Goal: Transaction & Acquisition: Purchase product/service

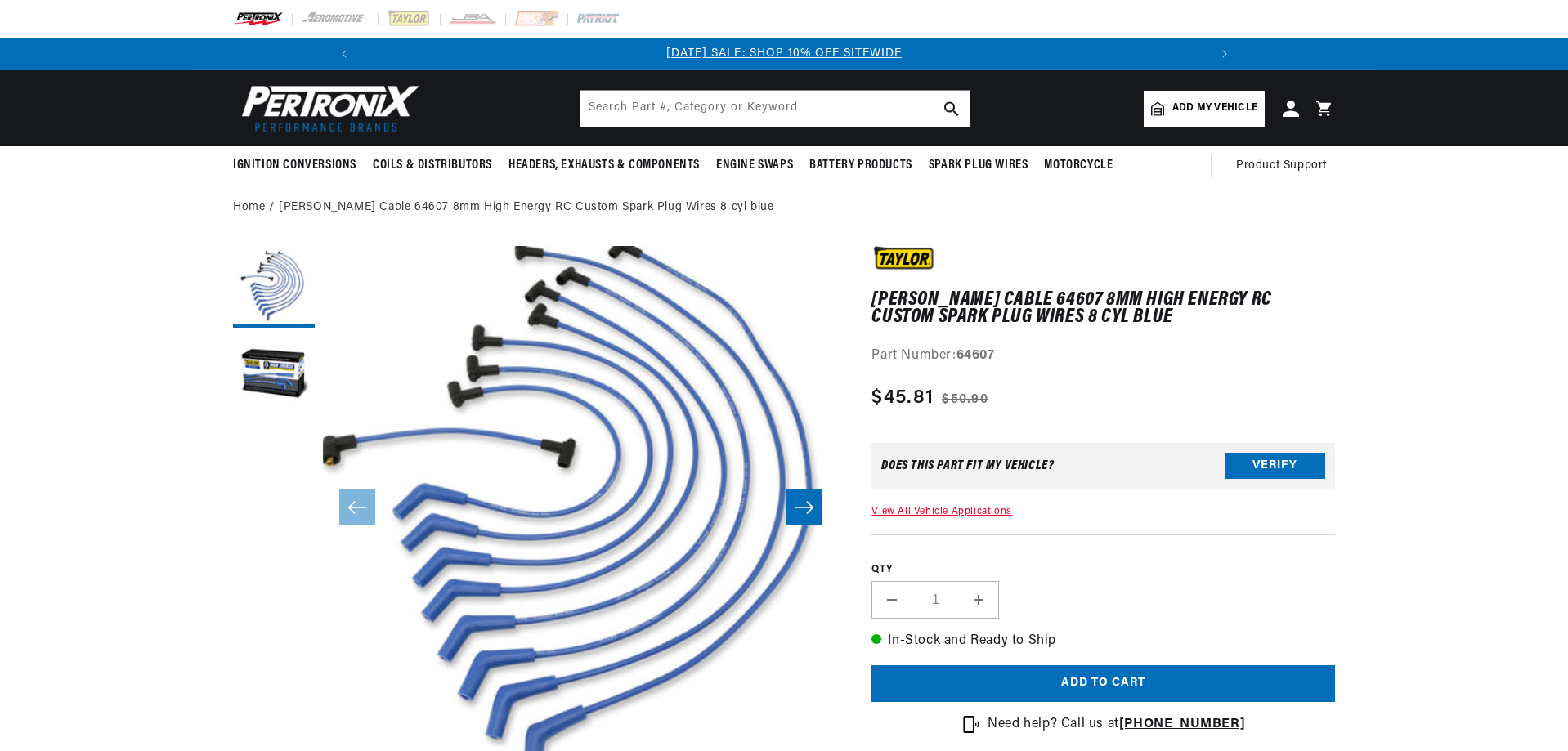
click at [808, 523] on button "Slide right" at bounding box center [804, 507] width 36 height 36
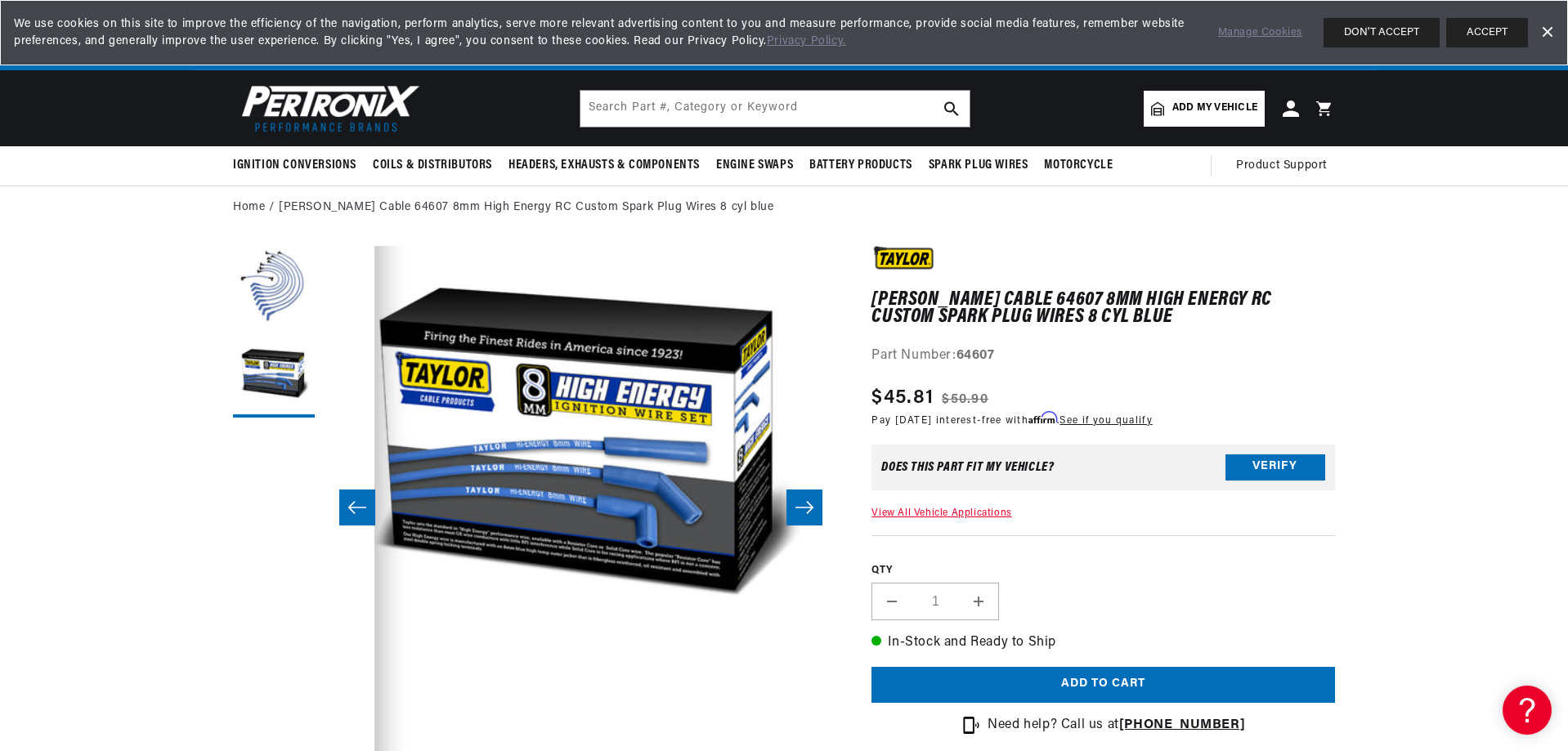
scroll to position [0, 874]
click at [938, 509] on link "View All Vehicle Applications" at bounding box center [941, 513] width 140 height 10
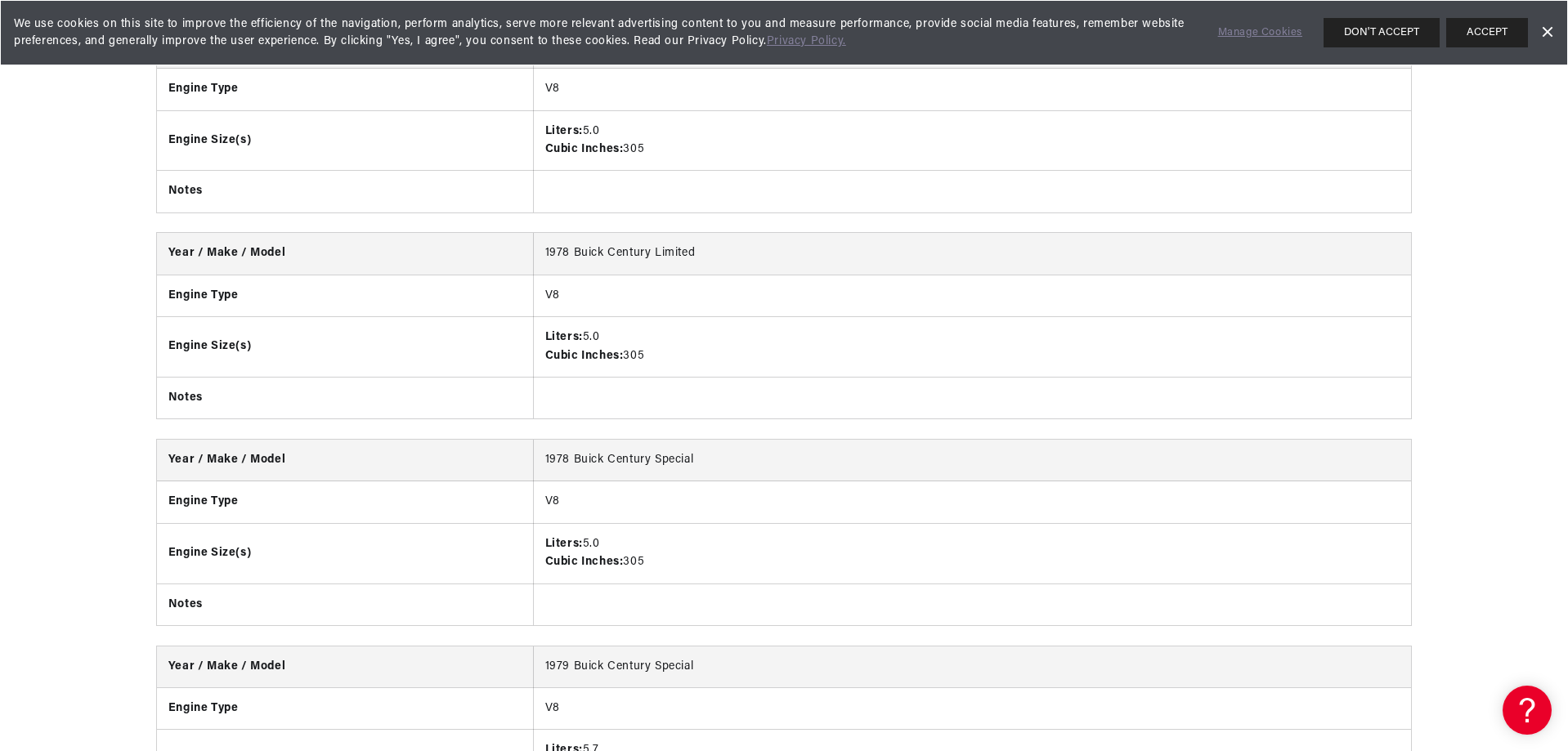
scroll to position [0, 1749]
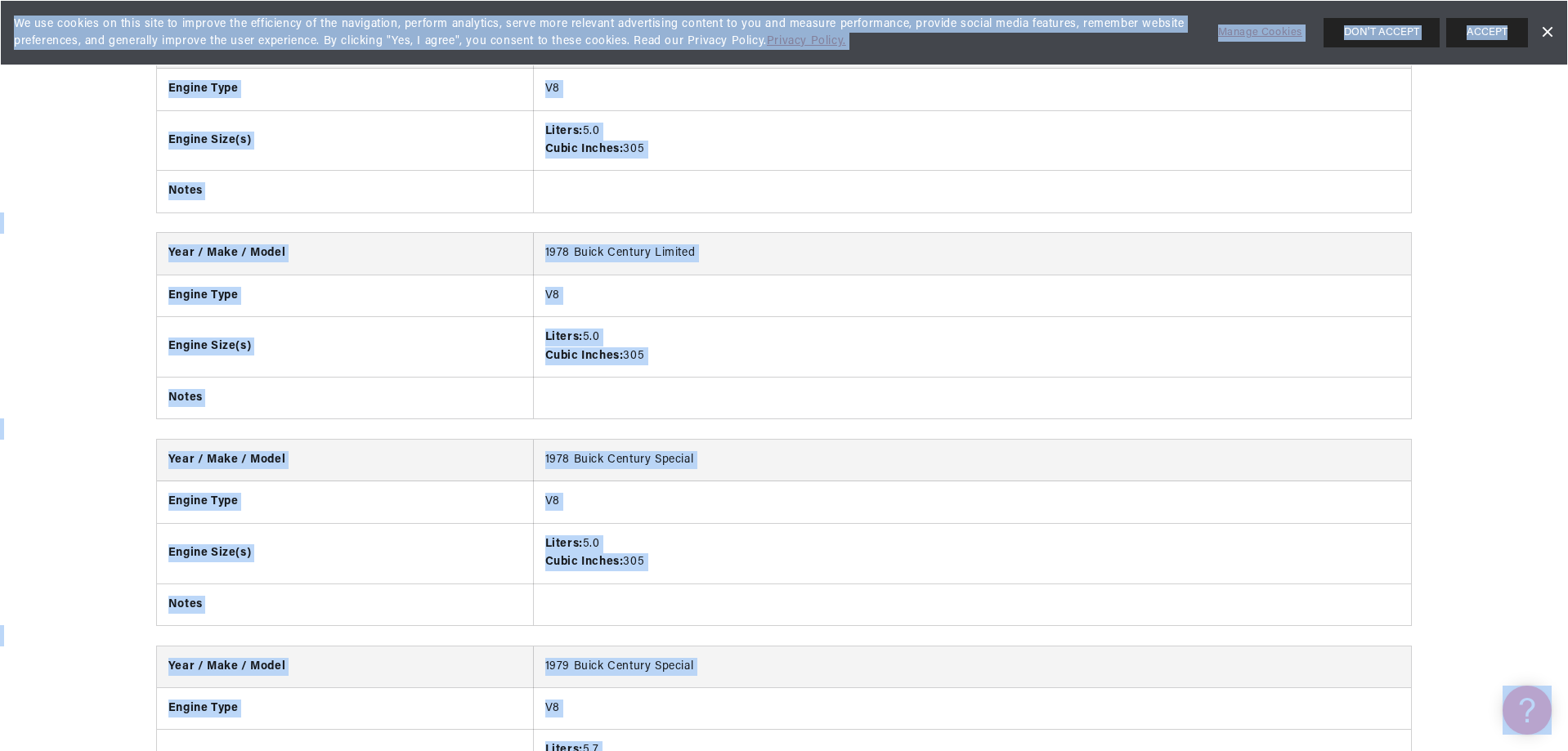
drag, startPoint x: 1567, startPoint y: 63, endPoint x: 1569, endPoint y: 27, distance: 36.1
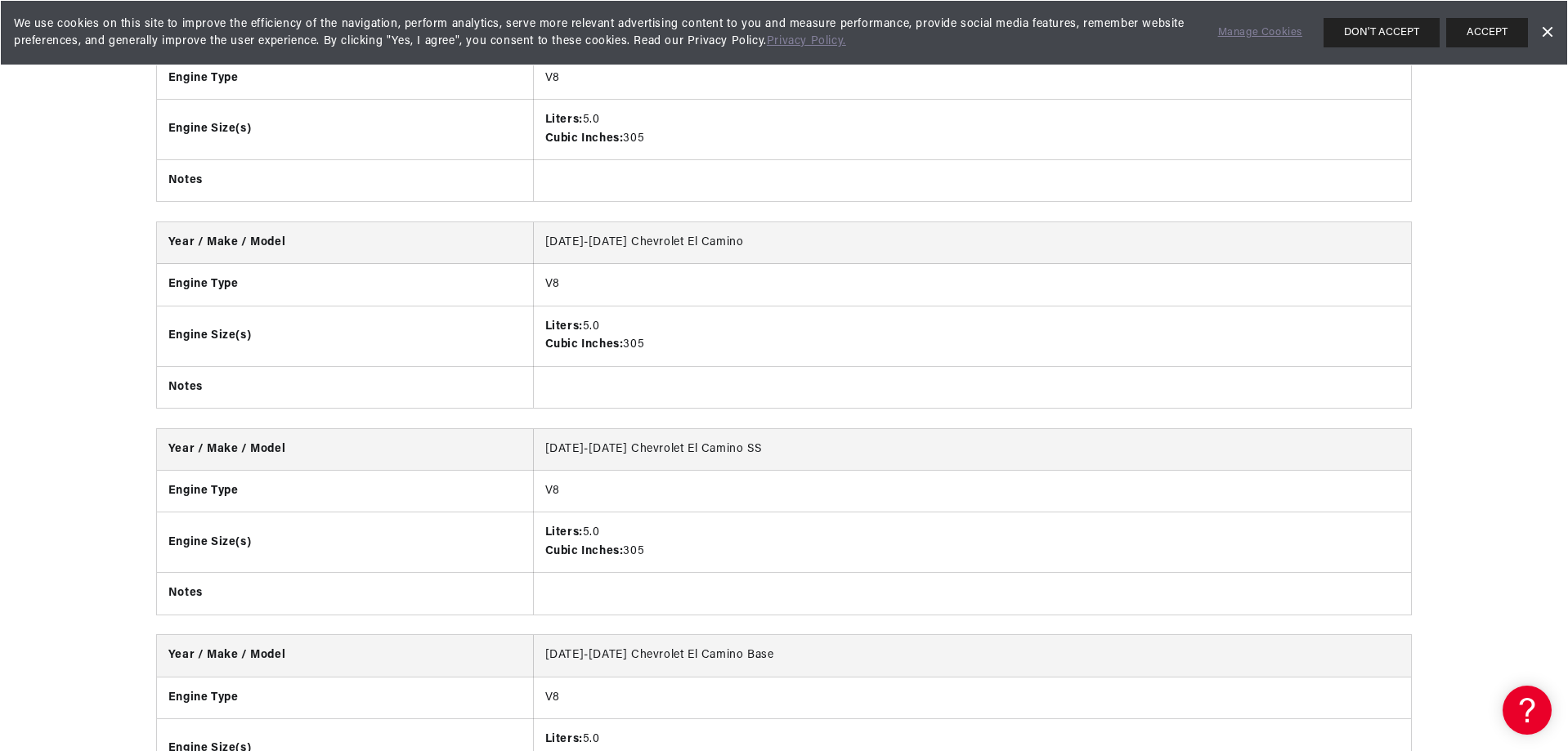
scroll to position [9250, 0]
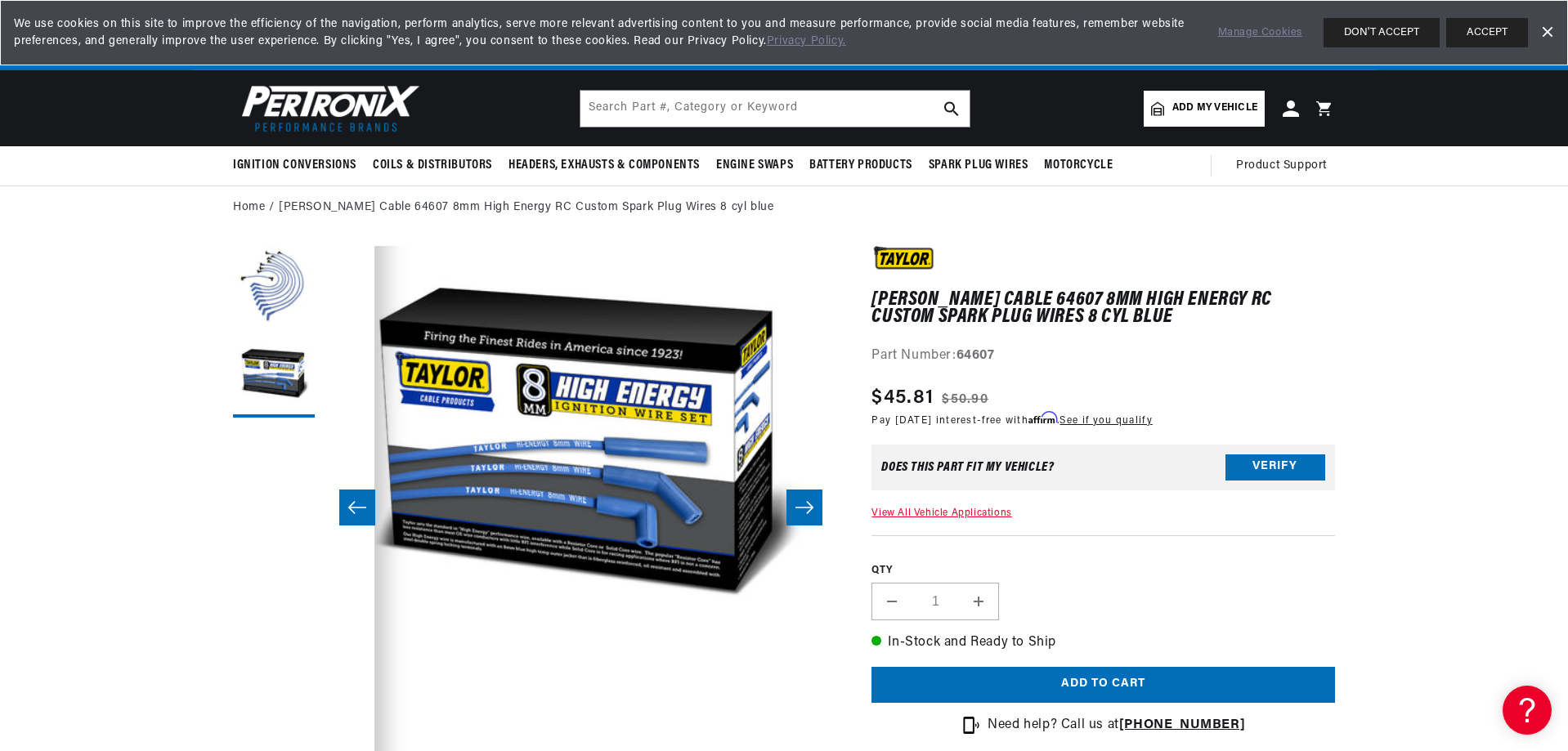
scroll to position [0, 874]
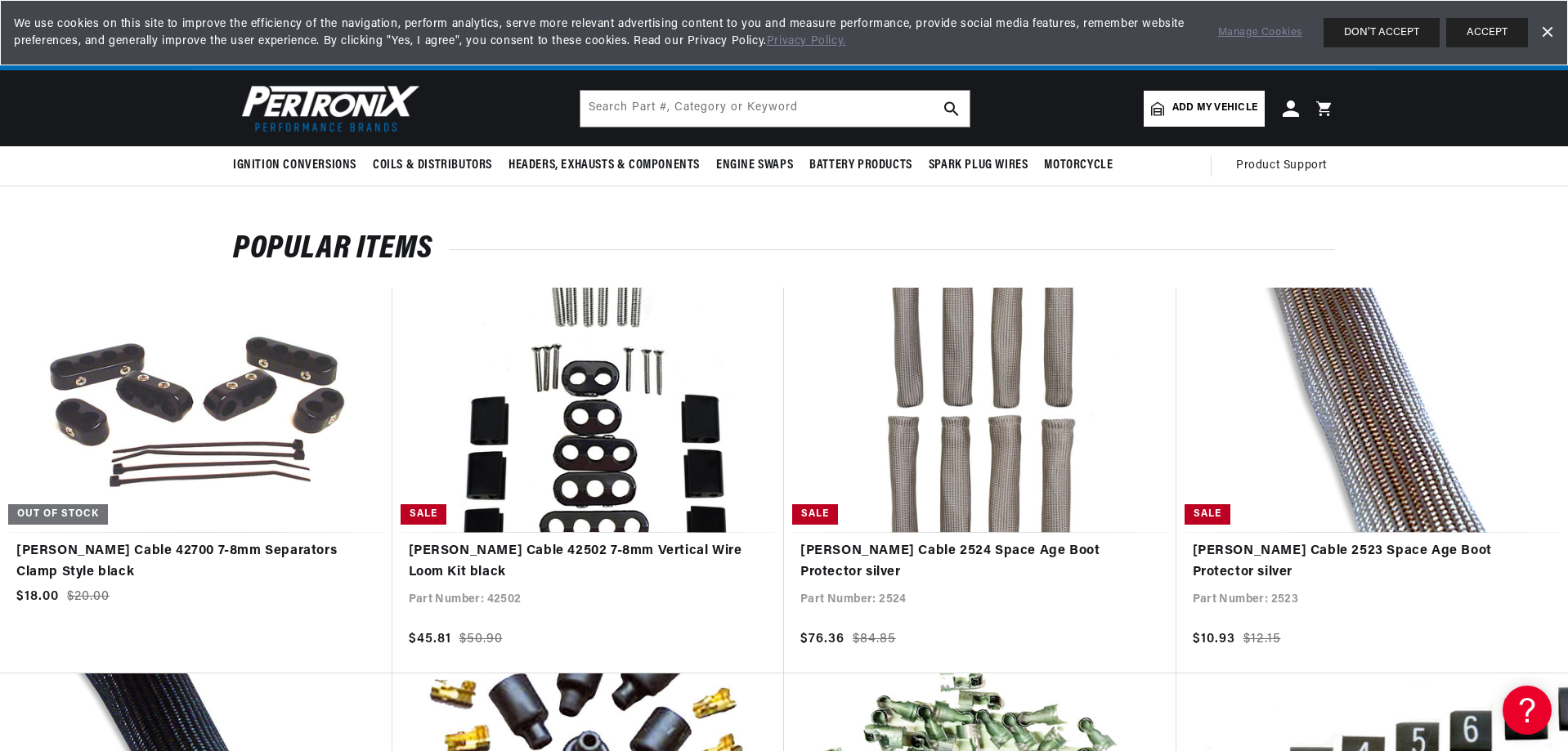
click at [1503, 117] on div "BETTER SEARCH RESULTS Add your vehicle's year, make, and model to find parts be…" at bounding box center [784, 108] width 1568 height 76
click at [1186, 105] on span "Add my vehicle" at bounding box center [1215, 109] width 85 height 16
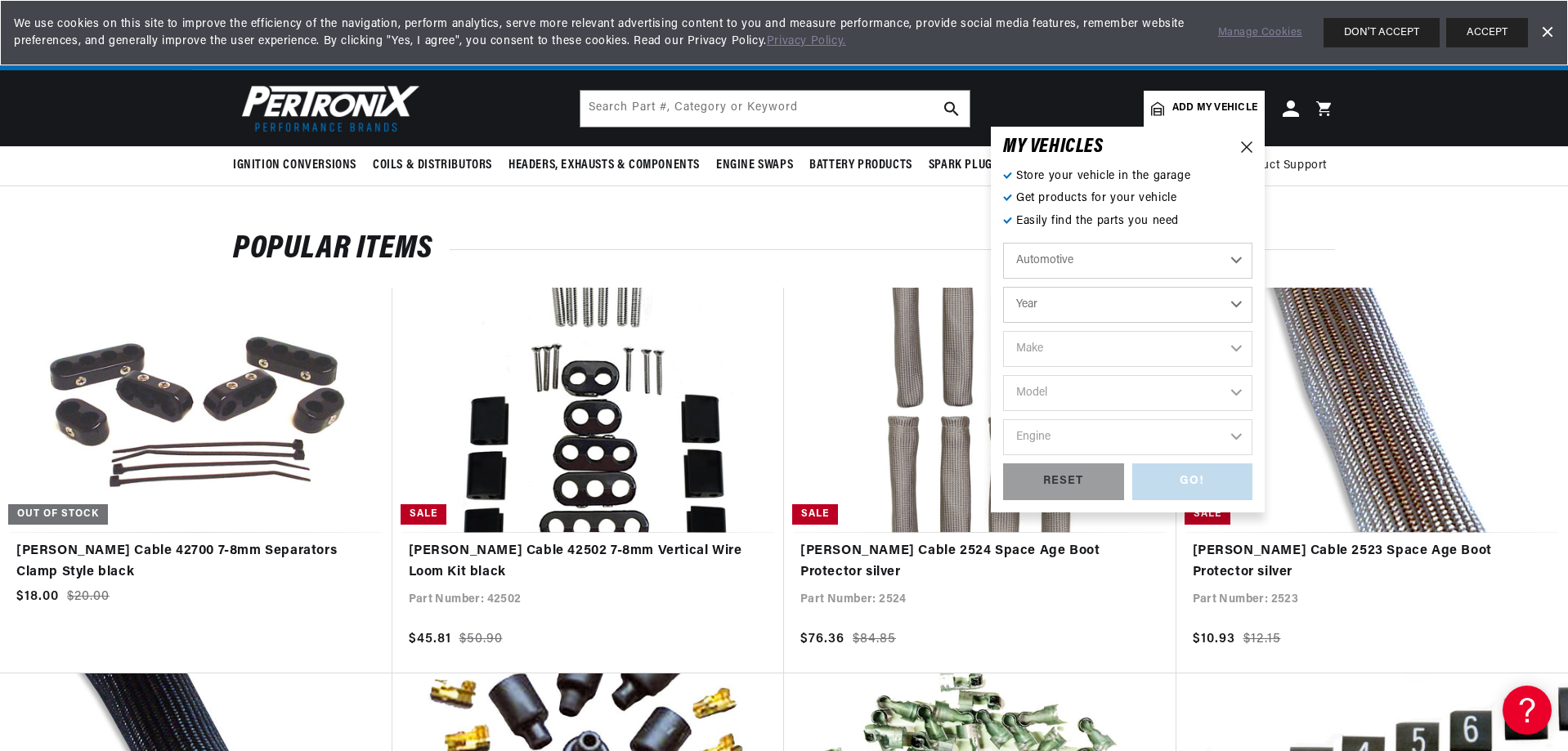
click at [1143, 304] on select "Year 2022 2021 2020 2019 2018 2017 2016 2015 2014 2013 2012 2011 2010 2009 2008…" at bounding box center [1128, 305] width 250 height 36
select select "2004"
click at [1003, 287] on select "Year 2022 2021 2020 2019 2018 2017 2016 2015 2014 2013 2012 2011 2010 2009 2008…" at bounding box center [1128, 305] width 250 height 36
click at [1100, 305] on select "2022 2021 2020 2019 2018 2017 2016 2015 2014 2013 2012 2011 2010 2009 2008 2007…" at bounding box center [1128, 305] width 250 height 36
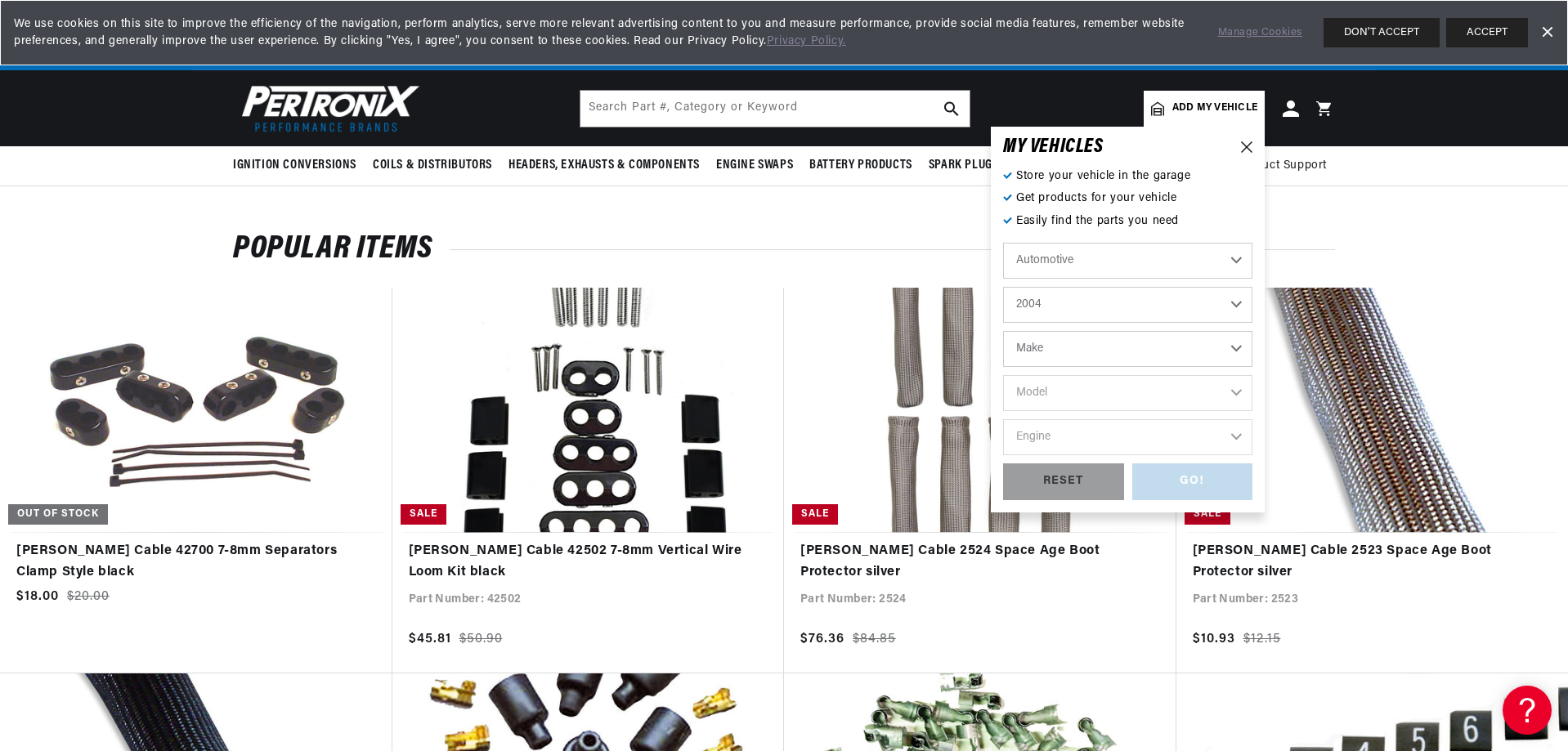
scroll to position [0, 1749]
click at [1003, 287] on select "2022 2021 2020 2019 2018 2017 2016 2015 2014 2013 2012 2011 2010 2009 2008 2007…" at bounding box center [1128, 305] width 250 height 36
select select "1983"
click at [1104, 351] on select "Make American Motors Avanti Buick Cadillac Chevrolet Chrysler Dodge Excalibur F…" at bounding box center [1128, 349] width 250 height 36
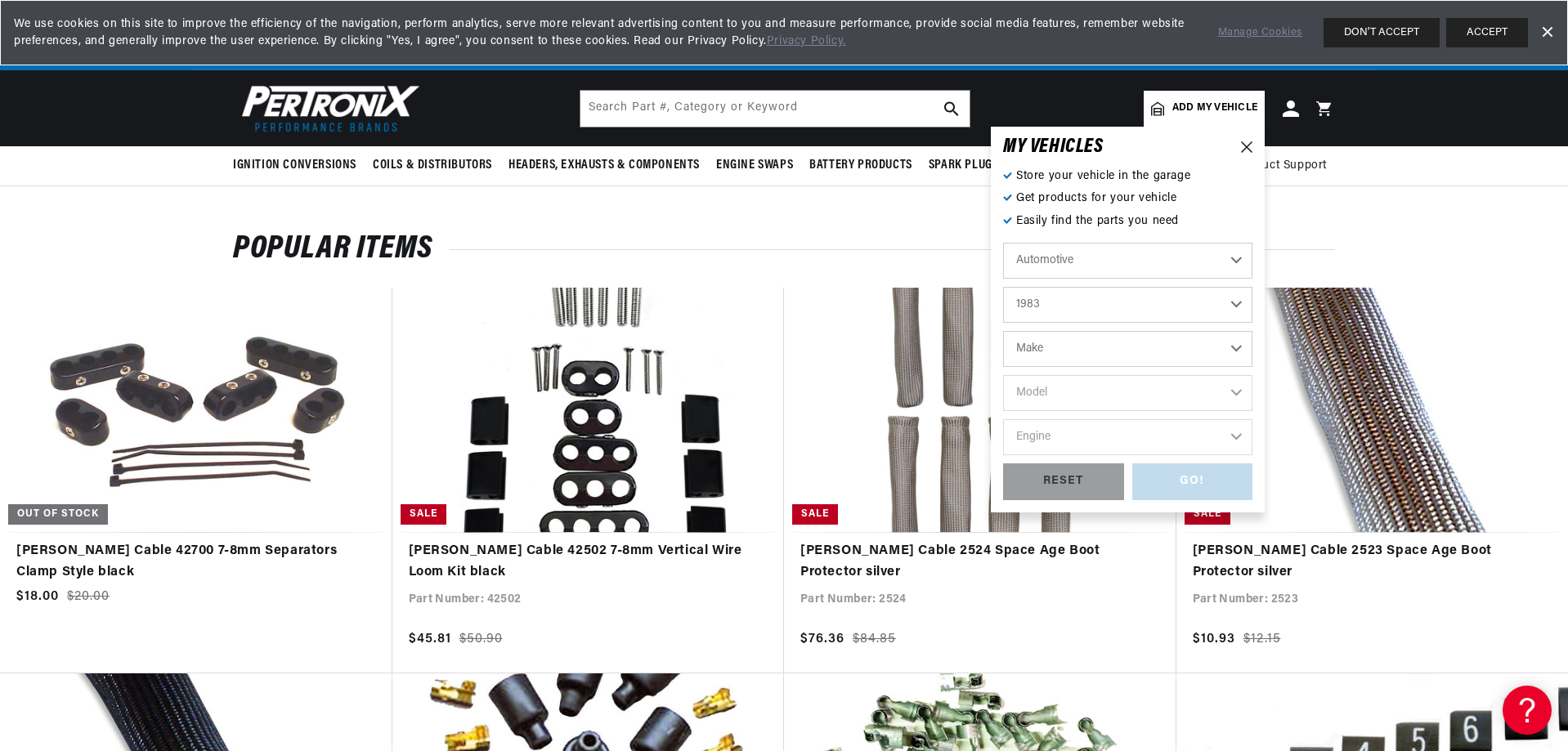
select select "Chevrolet"
click at [1003, 332] on select "Make American Motors Avanti Buick Cadillac Chevrolet Chrysler Dodge Excalibur F…" at bounding box center [1128, 349] width 250 height 36
select select "Chevrolet"
click at [1048, 389] on select "Model B60 C10 C10 Suburban C15 C20 C20 Suburban C30 C35 C60 C70 Camaro Caprice …" at bounding box center [1128, 392] width 250 height 36
select select "El-Camino"
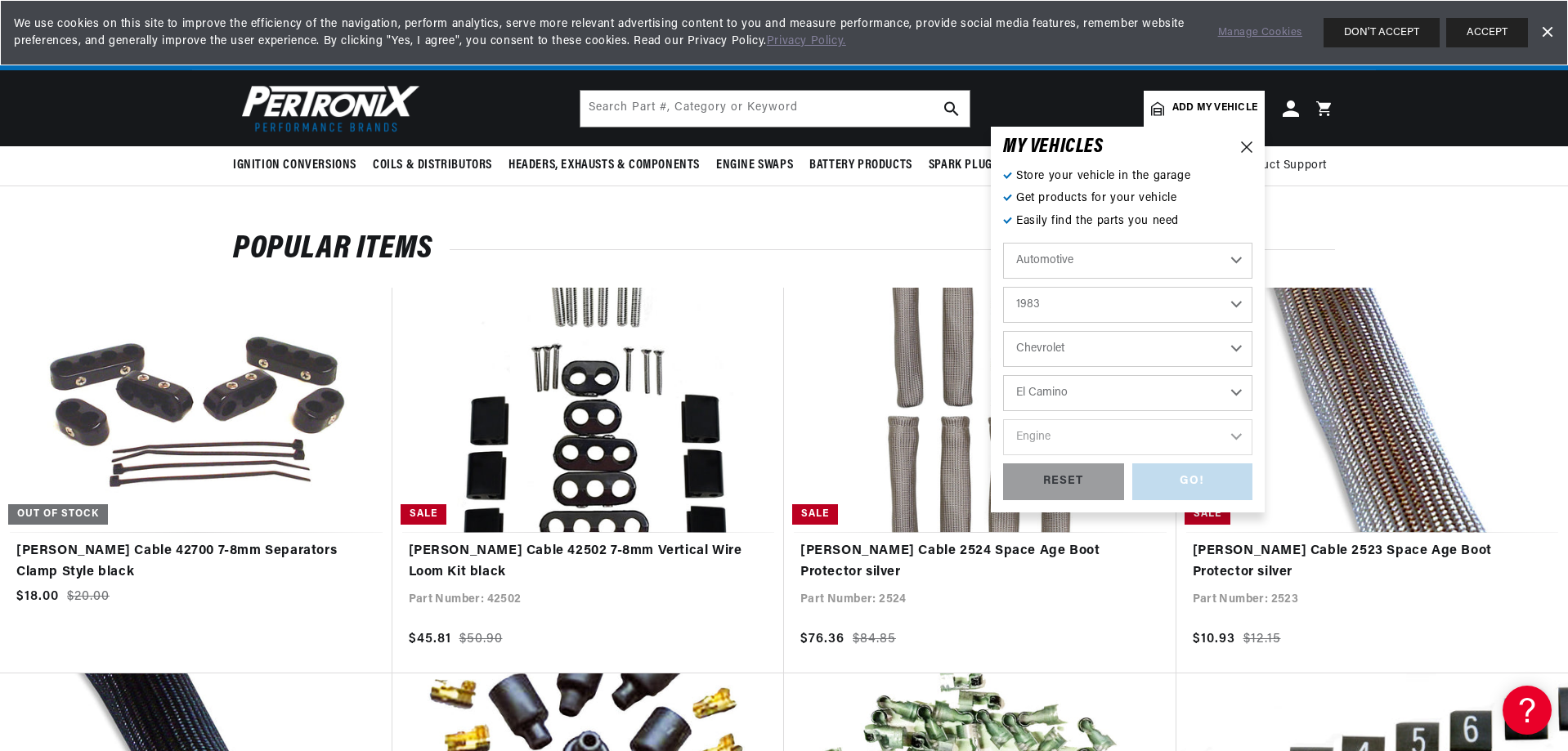
click at [1003, 375] on select "Model B60 C10 C10 Suburban C15 C20 C20 Suburban C30 C35 C60 C70 Camaro Caprice …" at bounding box center [1128, 392] width 250 height 36
select select "El-Camino"
click at [1083, 442] on select "Engine 3.8L 4.4L 5.0L 5.7L 6.6L 7.4L" at bounding box center [1128, 437] width 250 height 36
select select "5.0L"
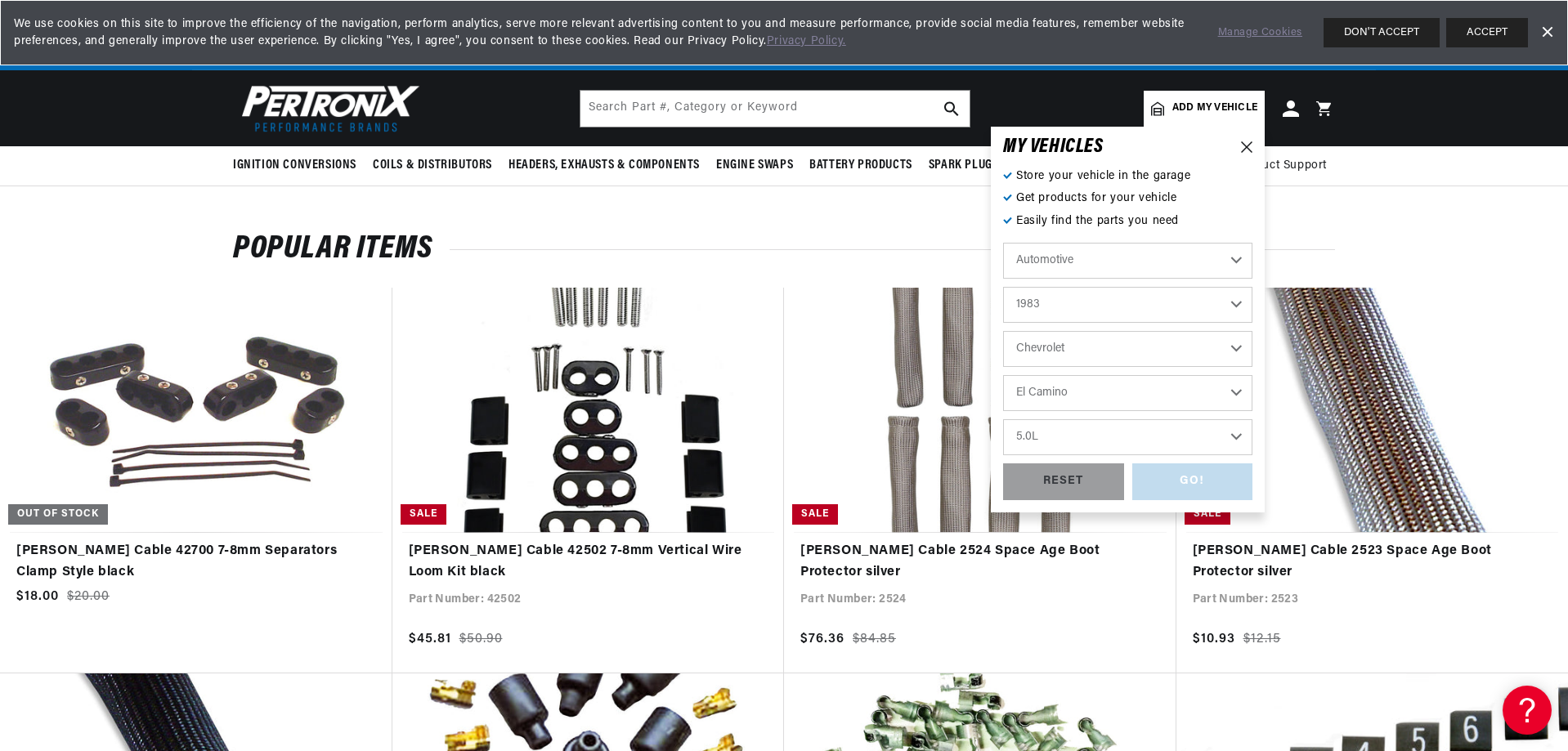
click at [1003, 419] on select "Engine 3.8L 4.4L 5.0L 5.7L 6.6L 7.4L" at bounding box center [1128, 437] width 250 height 36
select select "5.0L"
click at [1196, 480] on div "GO!" at bounding box center [1192, 482] width 121 height 37
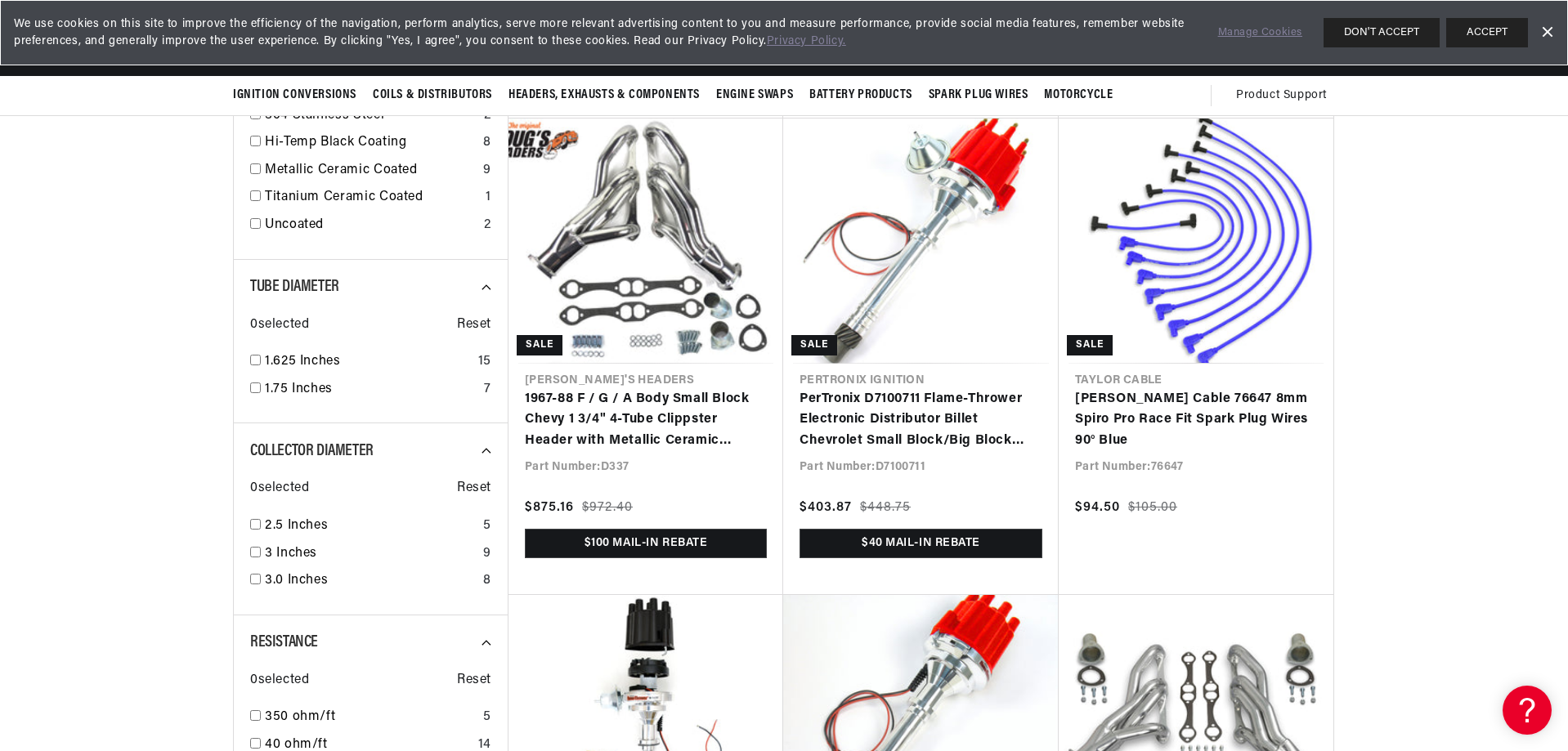
scroll to position [0, 874]
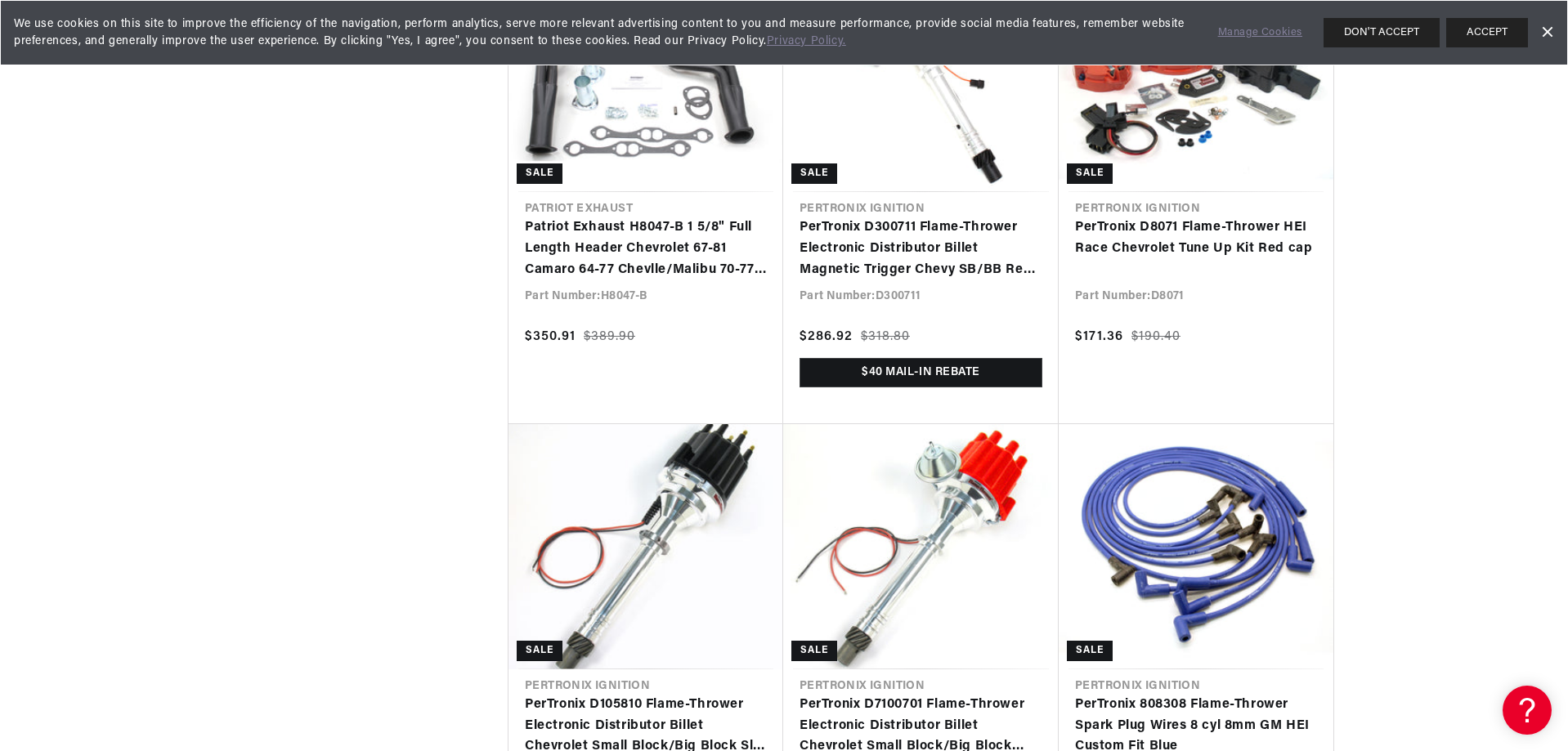
scroll to position [5167, 0]
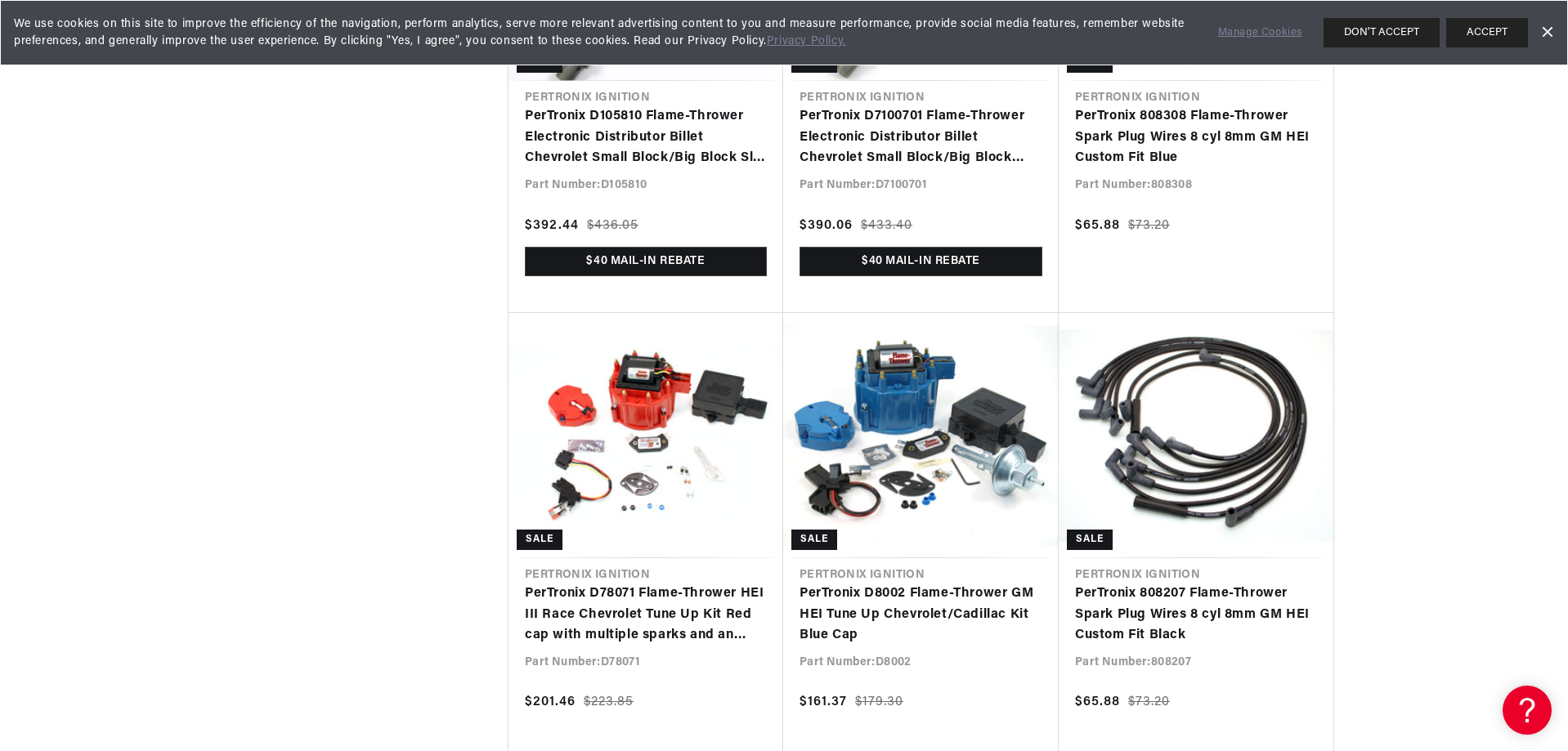
scroll to position [0, 874]
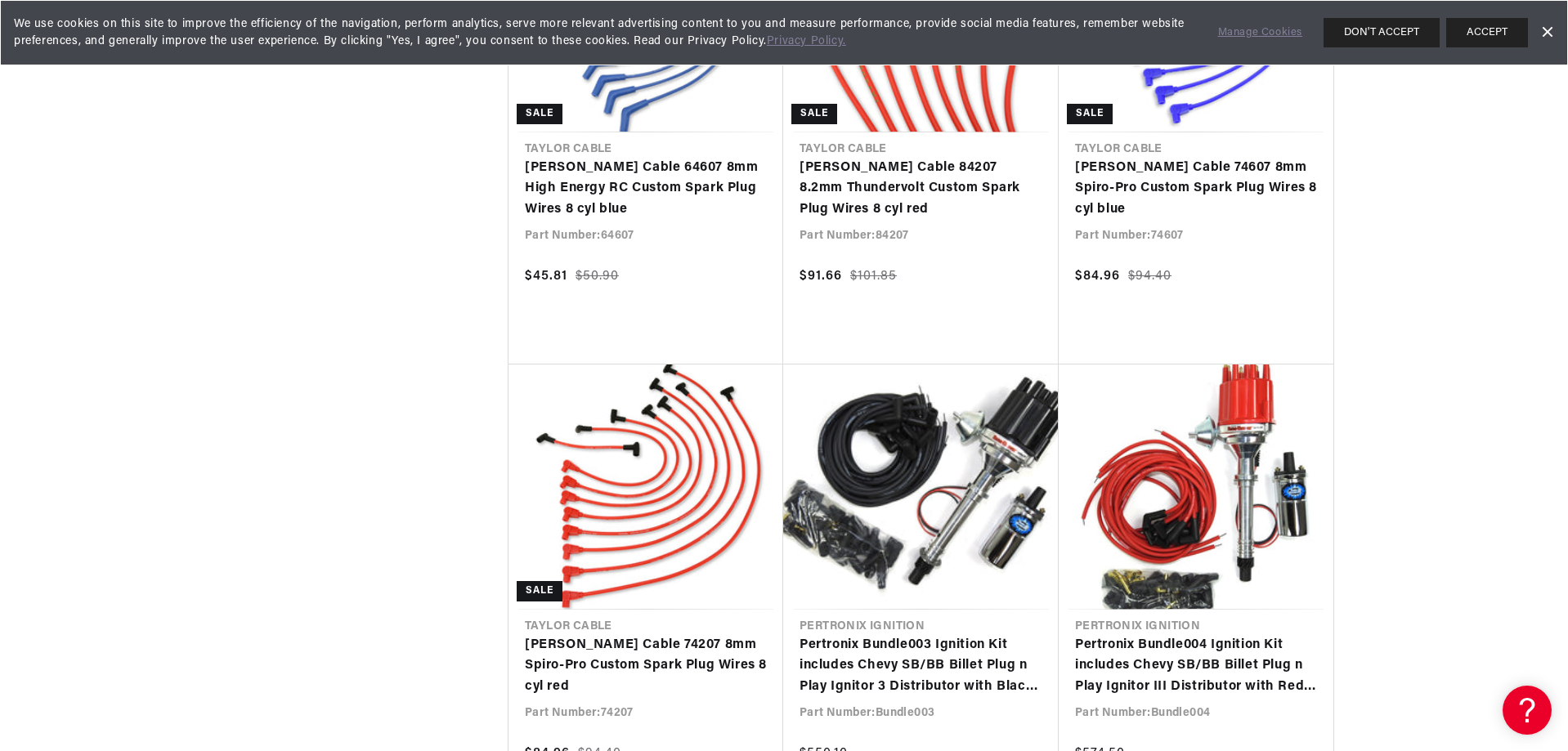
scroll to position [11022, 0]
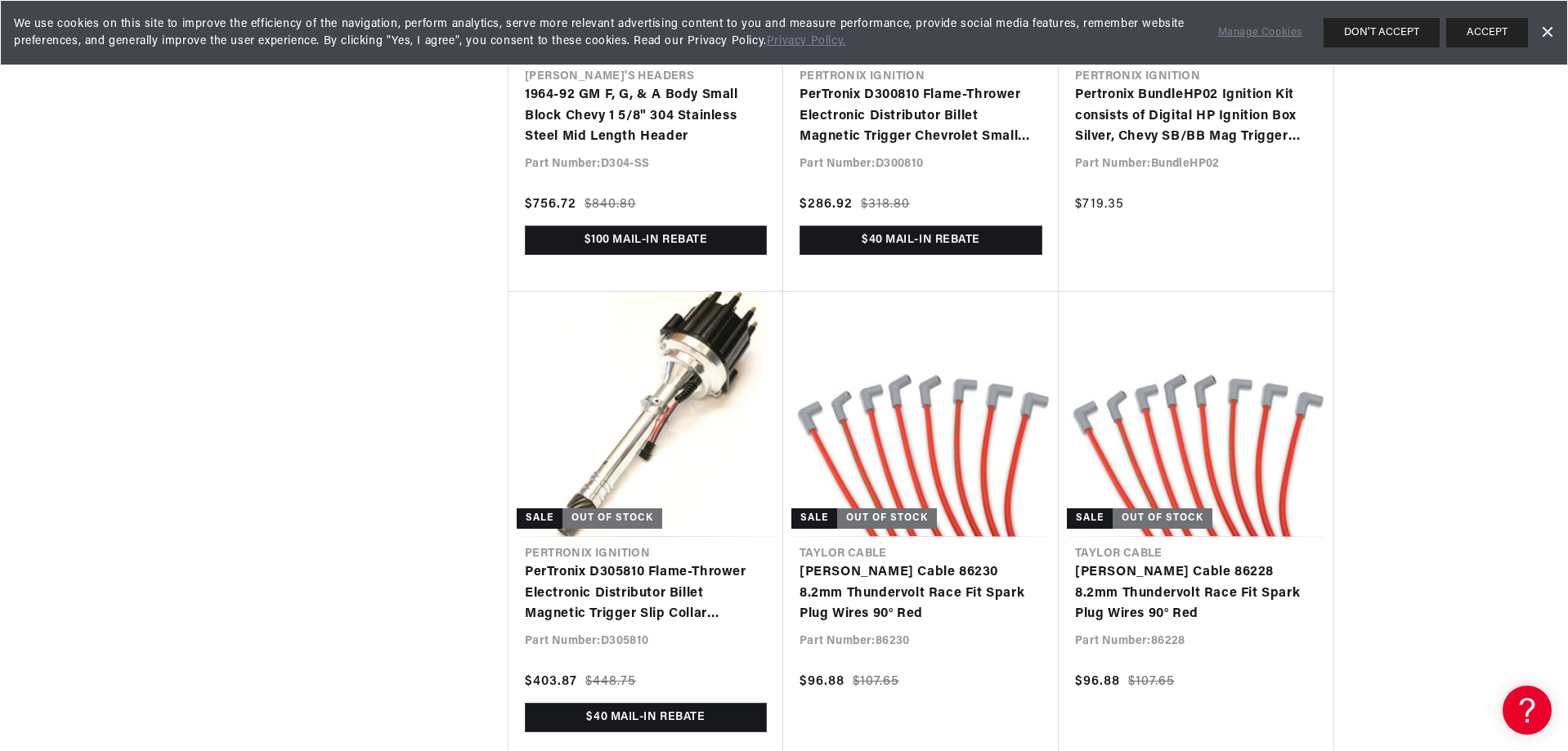
scroll to position [0, 874]
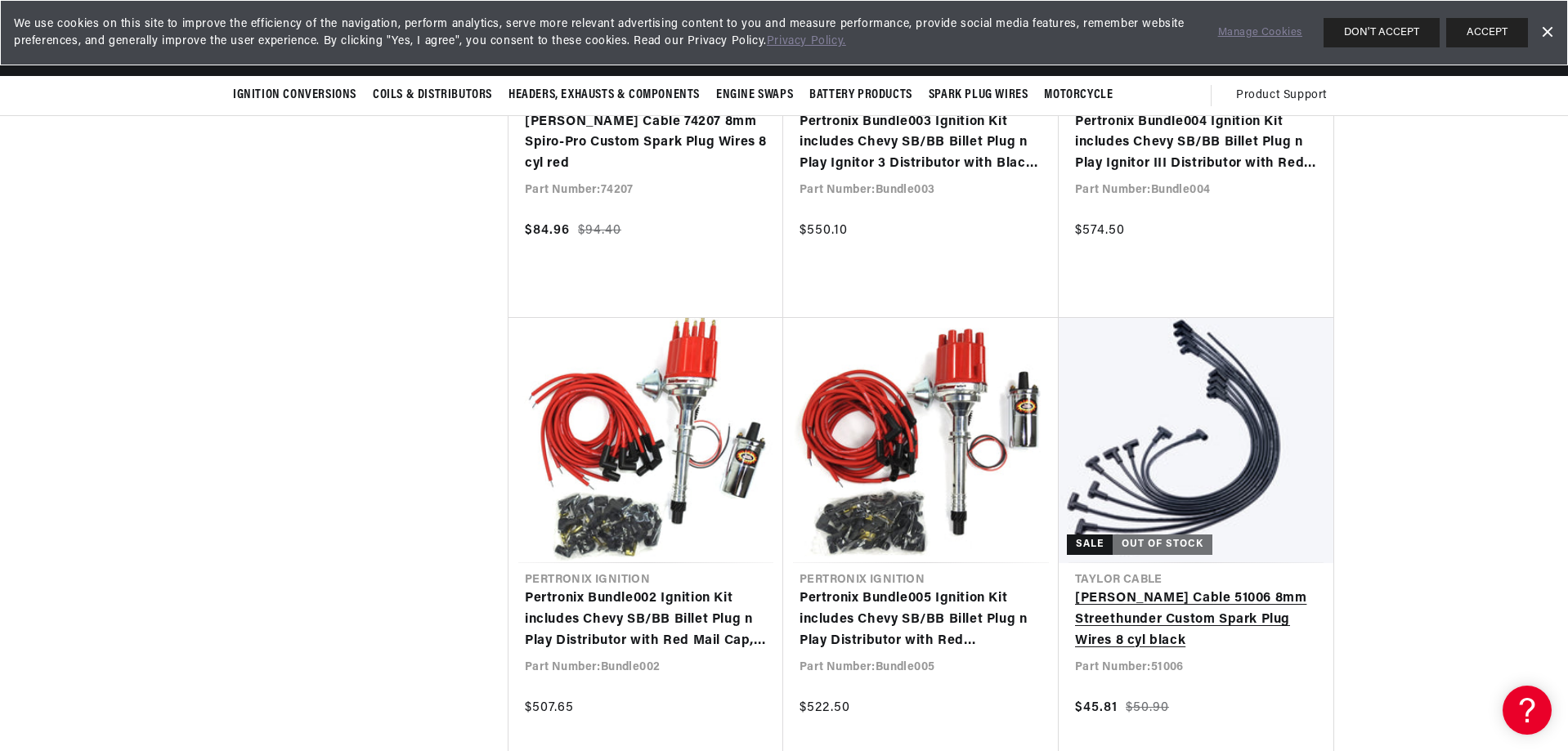
click at [1244, 589] on link "[PERSON_NAME] Cable 51006 8mm Streethunder Custom Spark Plug Wires 8 cyl black" at bounding box center [1196, 620] width 242 height 63
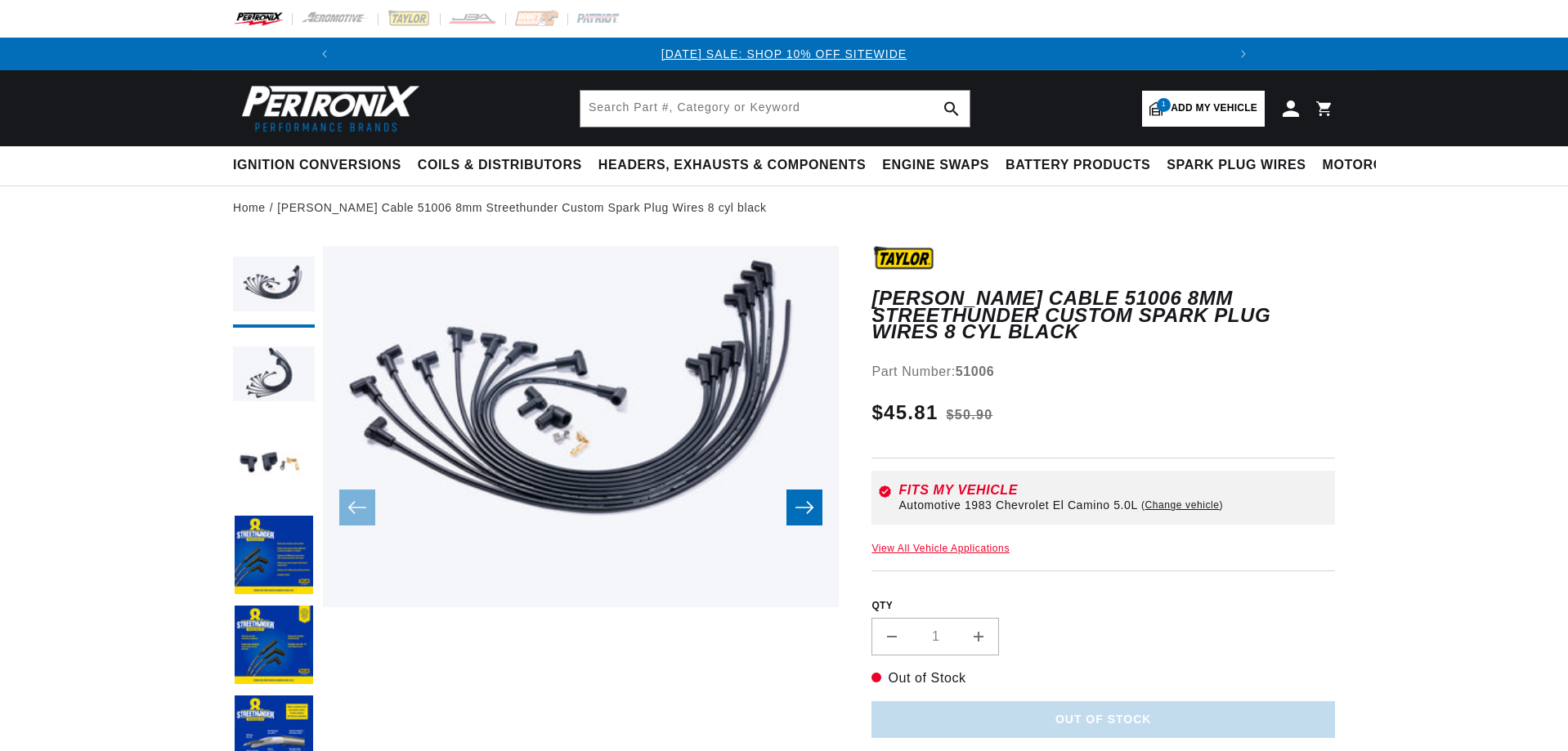
click at [271, 607] on button "Open media 1 in modal" at bounding box center [271, 607] width 0 height 0
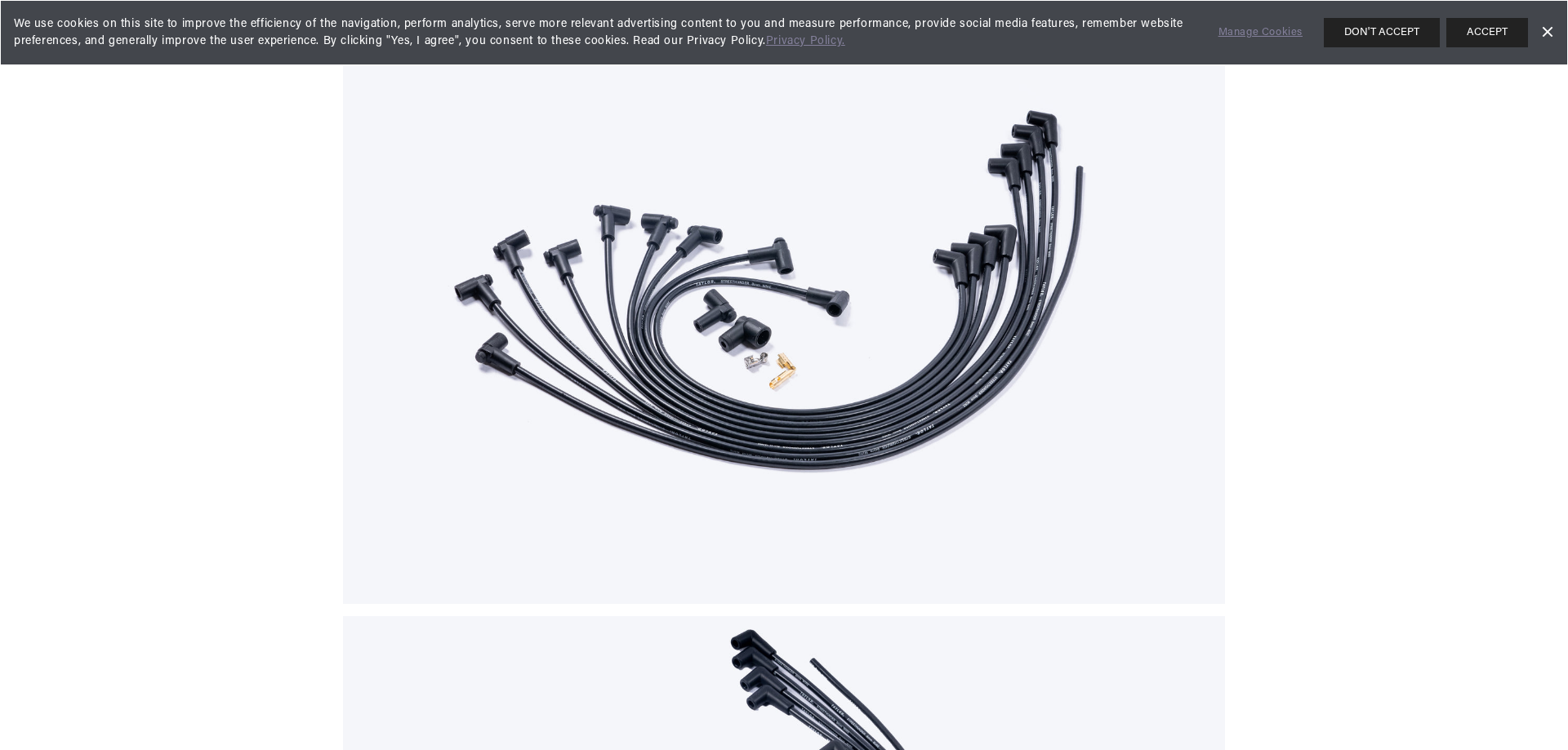
scroll to position [0, 873]
click at [1546, 29] on link "Dismiss Banner" at bounding box center [1546, 32] width 24 height 24
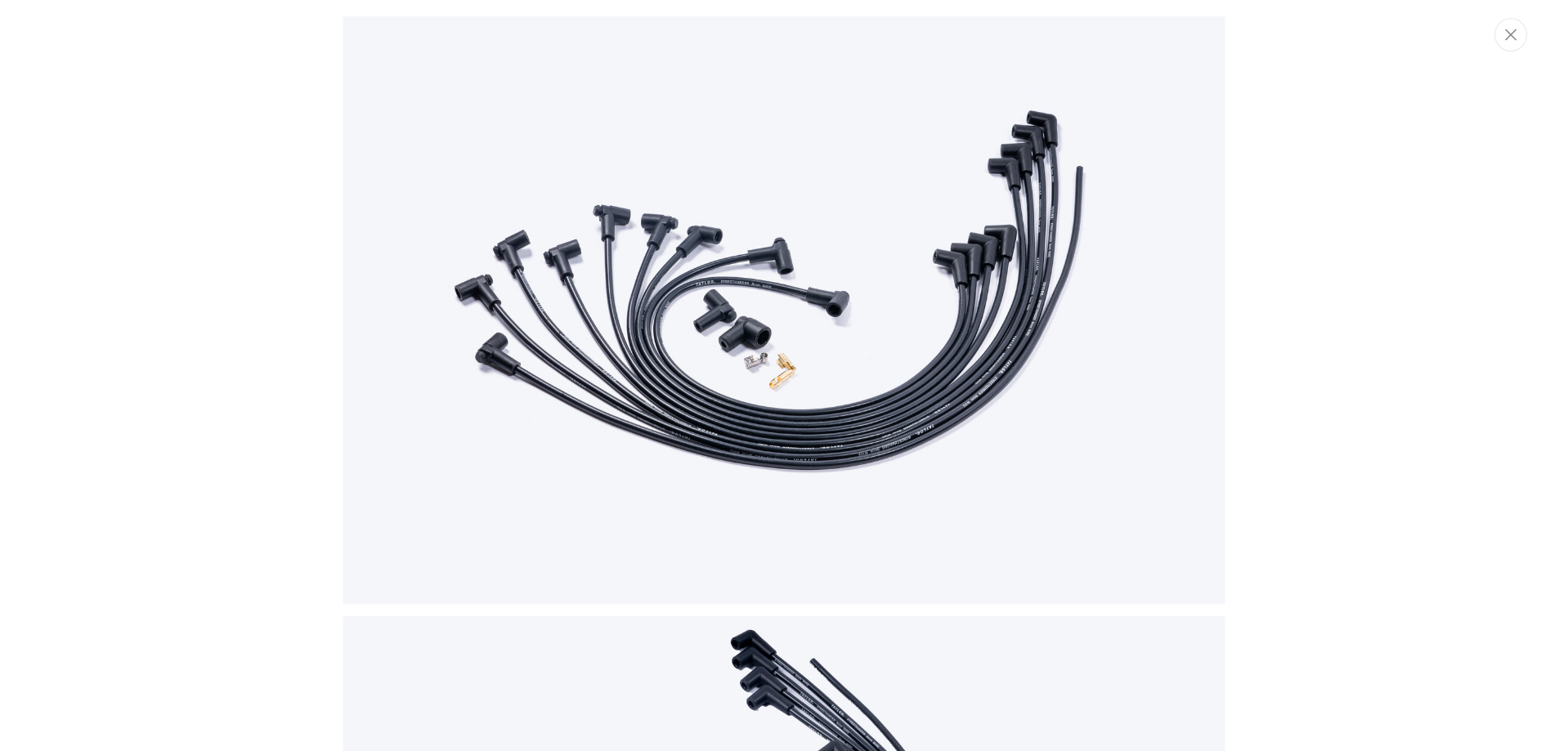
scroll to position [0, 1749]
click at [1518, 449] on div "Media gallery" at bounding box center [785, 375] width 1570 height 751
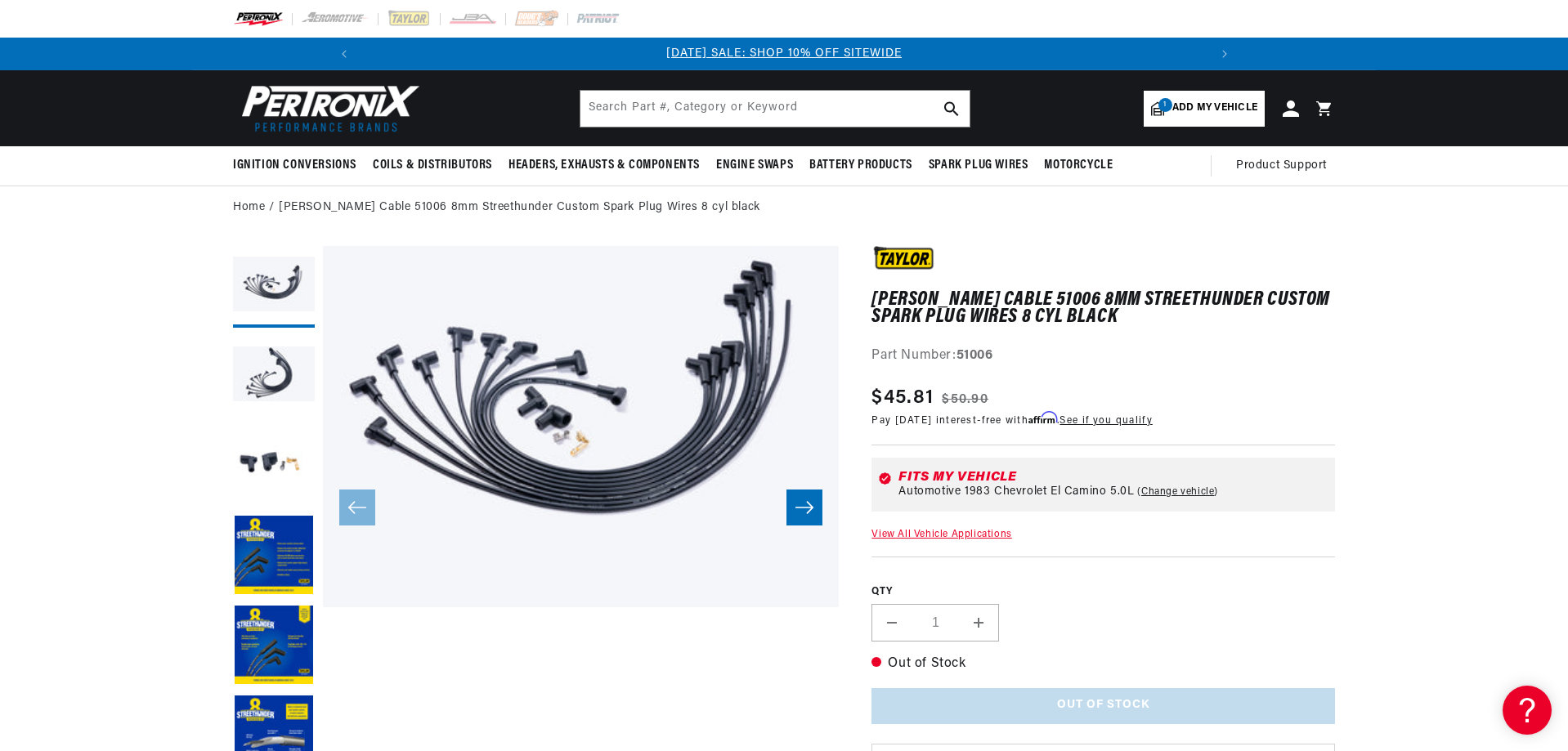
scroll to position [0, 874]
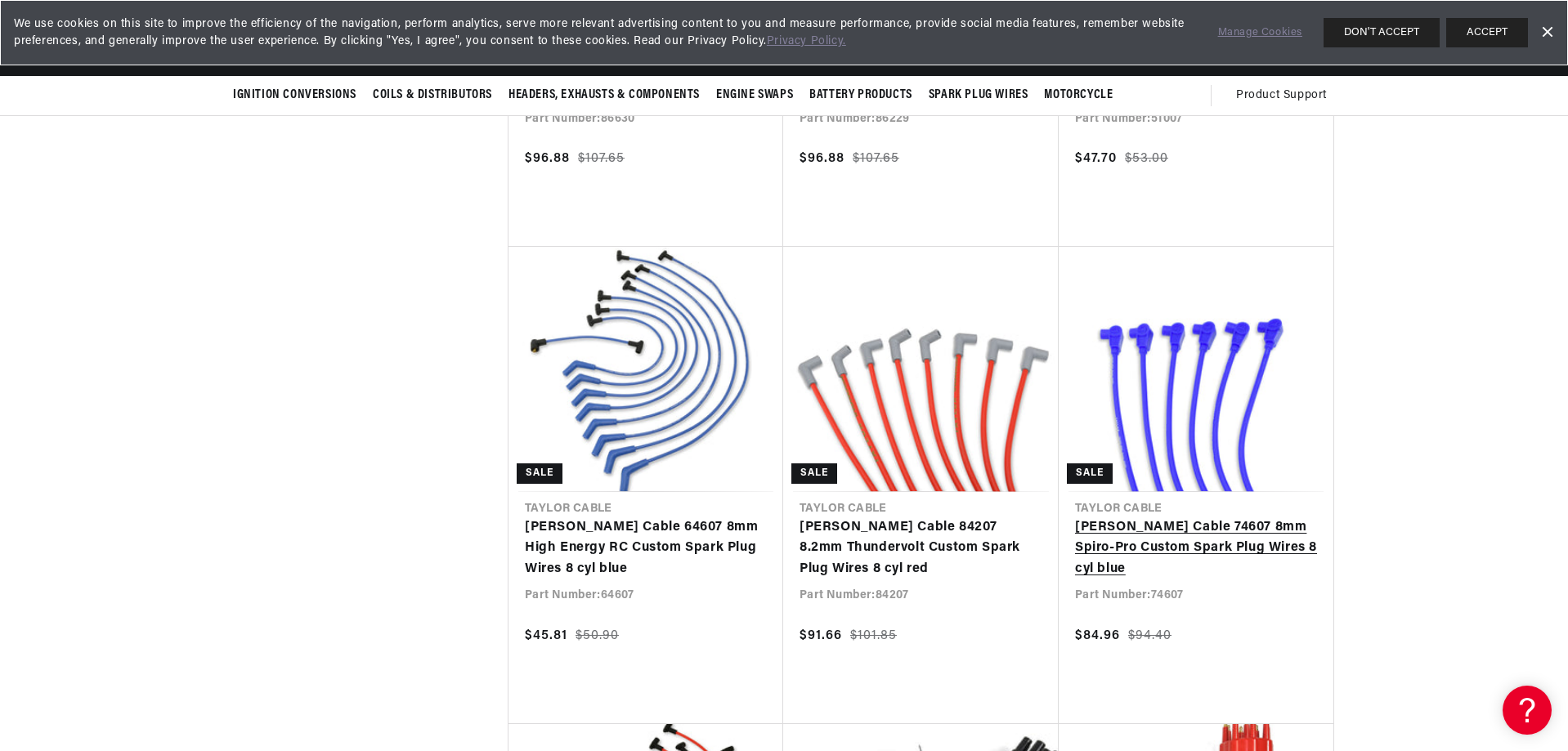
click at [1212, 518] on link "[PERSON_NAME] Cable 74607 8mm Spiro-Pro Custom Spark Plug Wires 8 cyl blue" at bounding box center [1196, 549] width 242 height 63
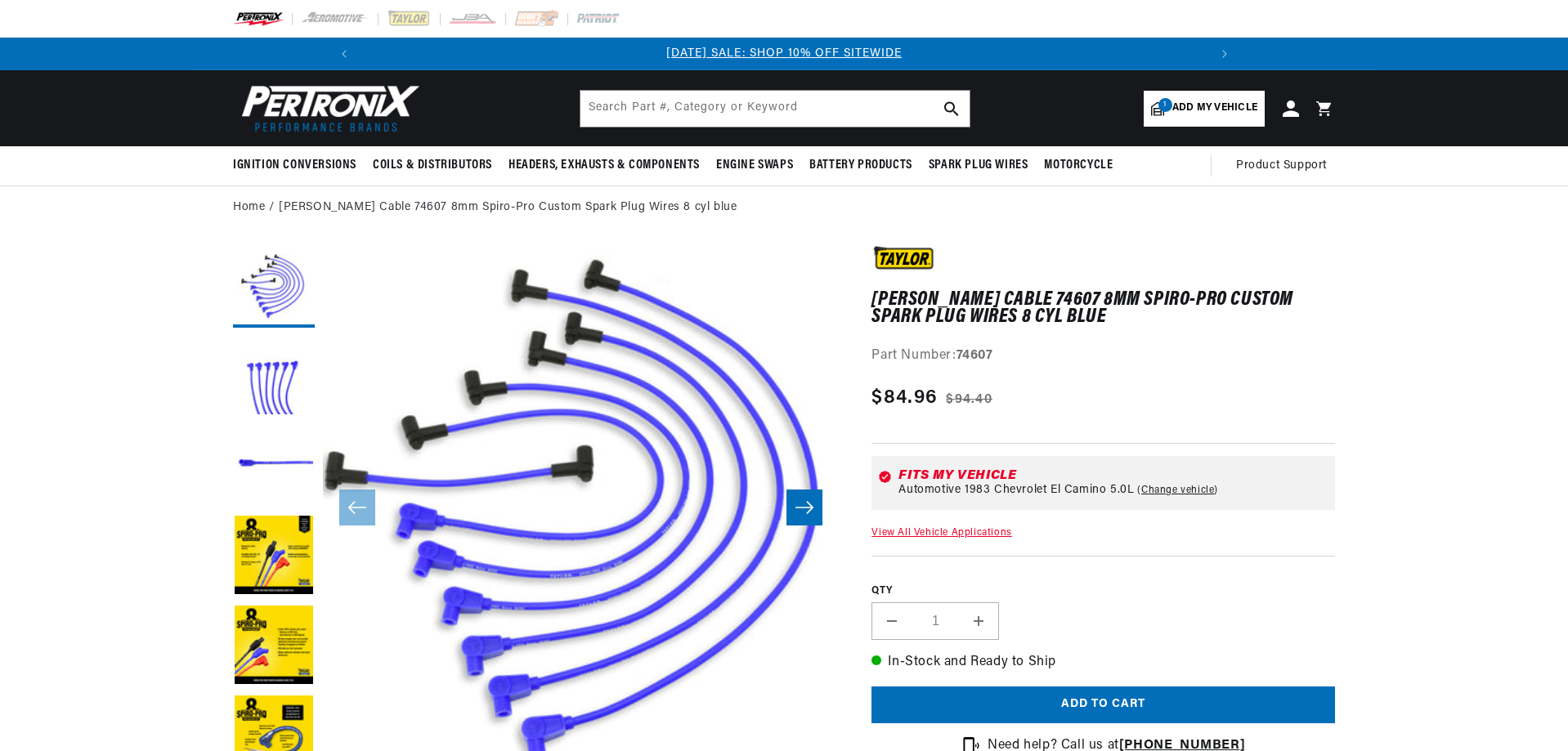
click at [806, 506] on icon "Slide right" at bounding box center [804, 507] width 20 height 17
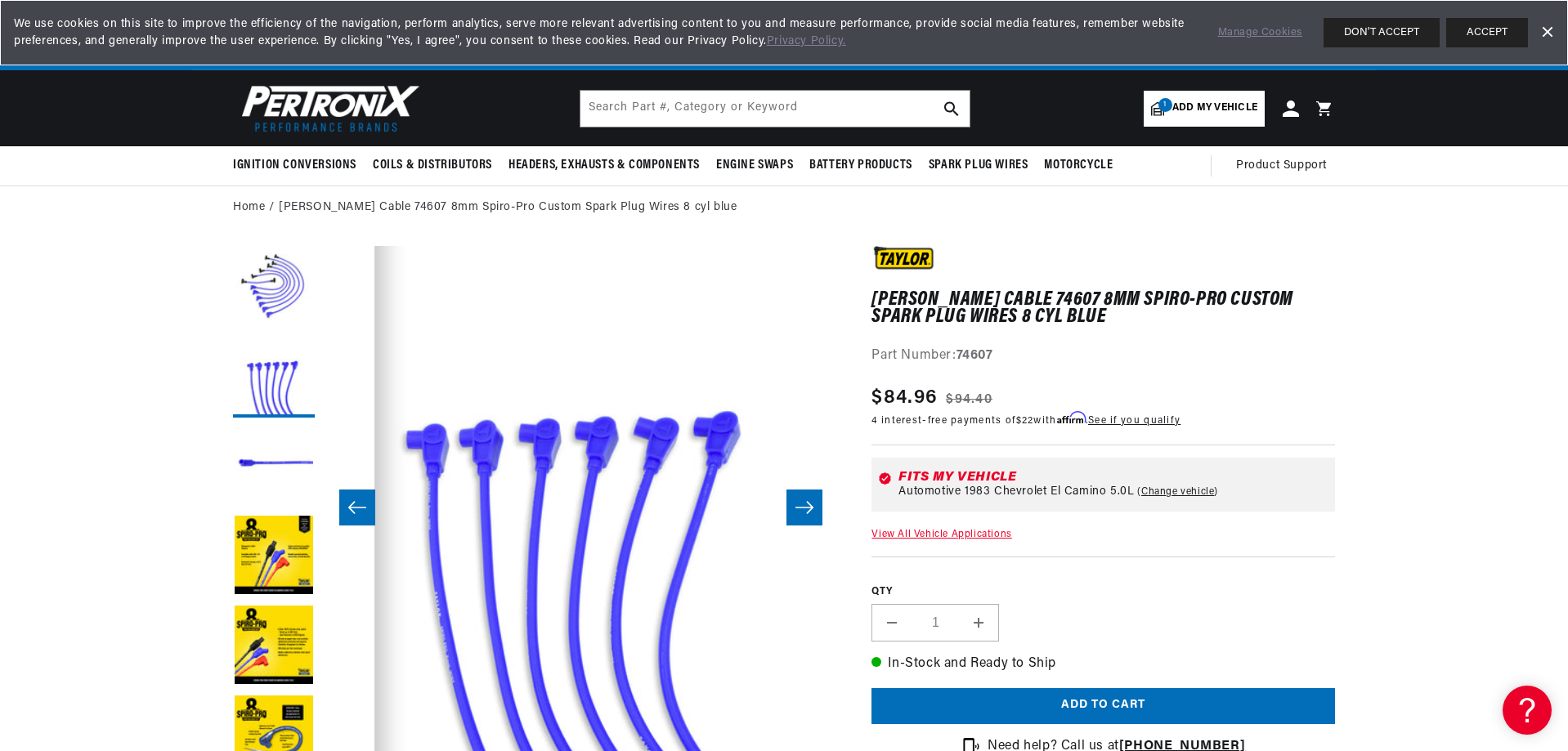
click at [806, 506] on icon "Slide right" at bounding box center [804, 507] width 20 height 17
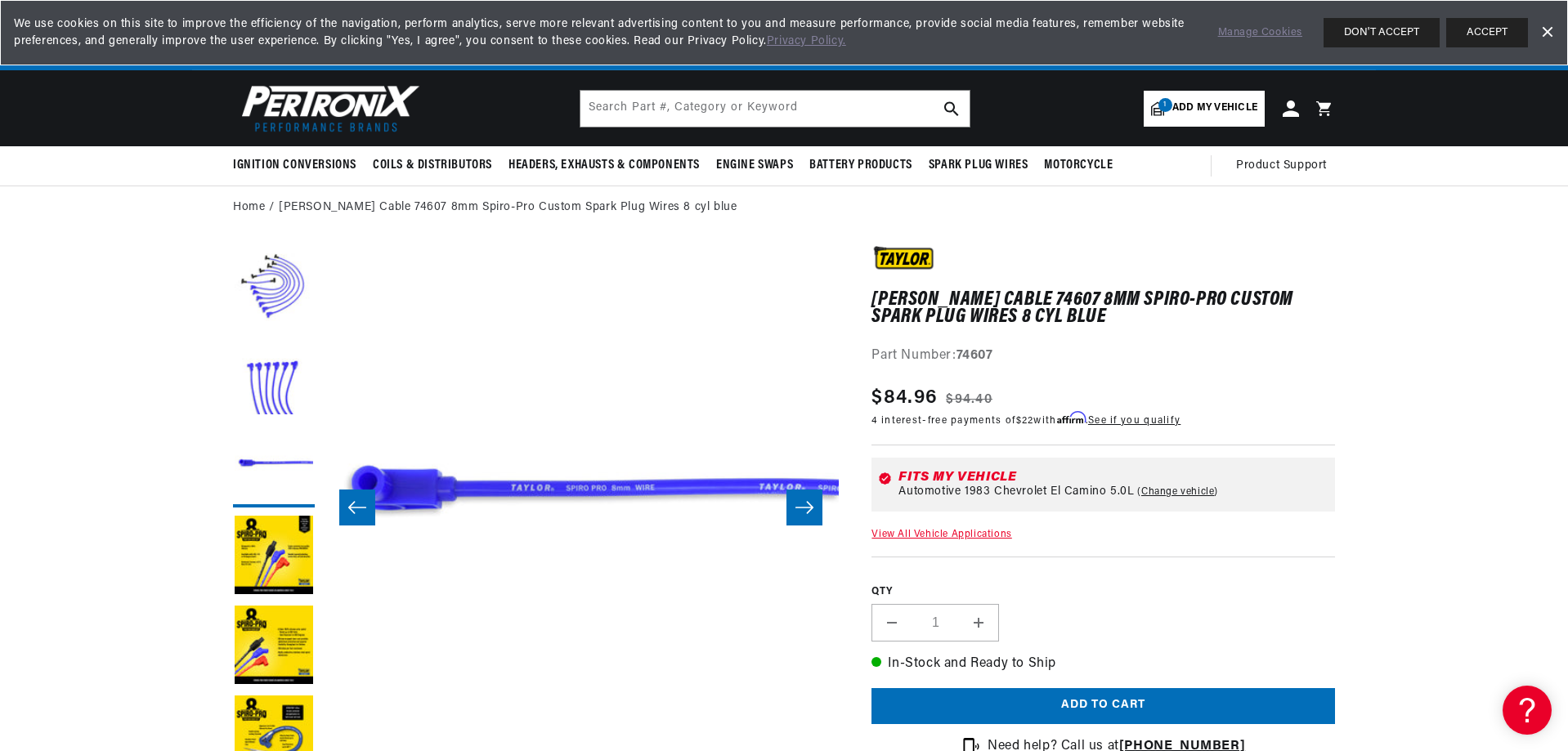
click at [806, 506] on icon "Slide right" at bounding box center [804, 507] width 20 height 17
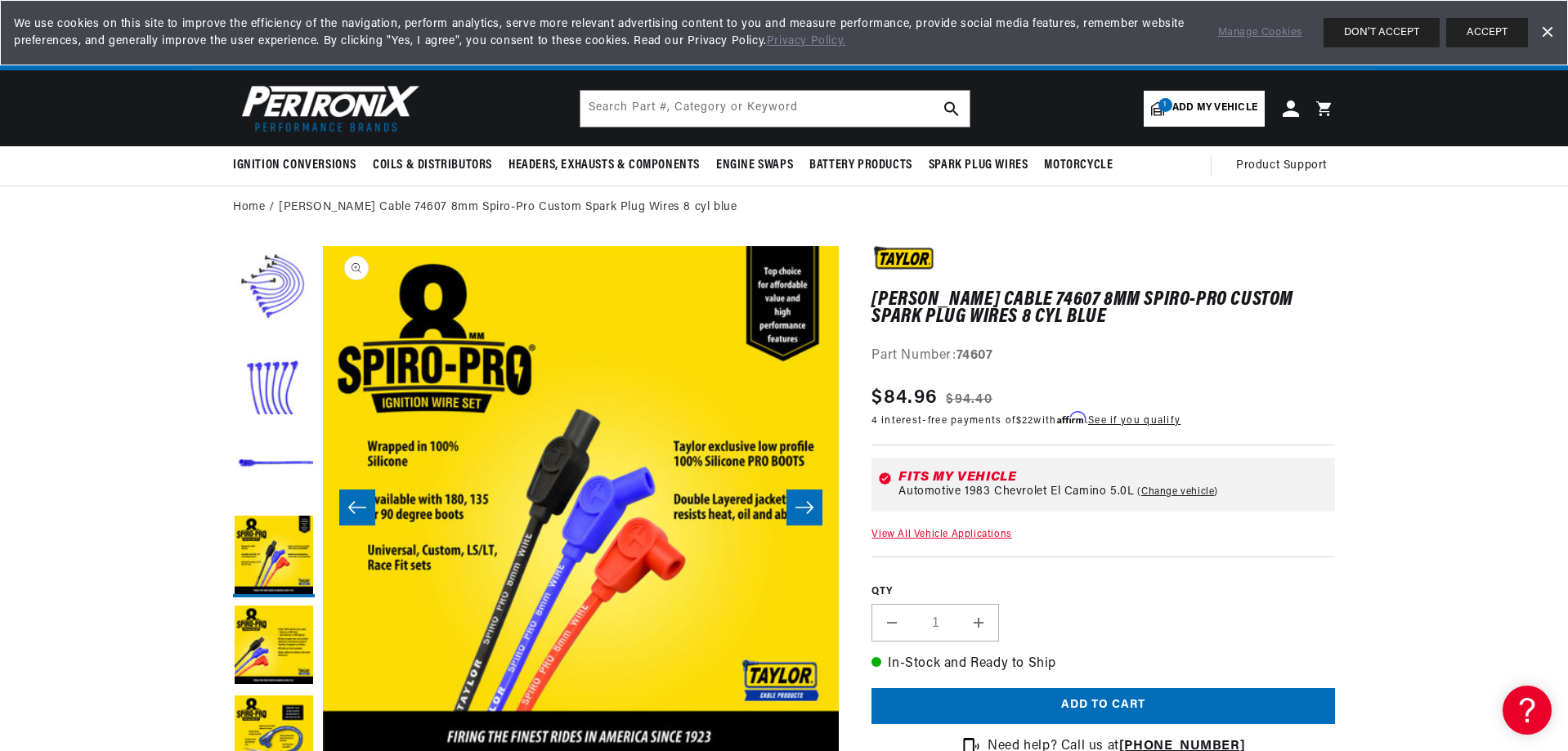
scroll to position [0, 1749]
click at [803, 505] on icon "Slide right" at bounding box center [804, 507] width 20 height 17
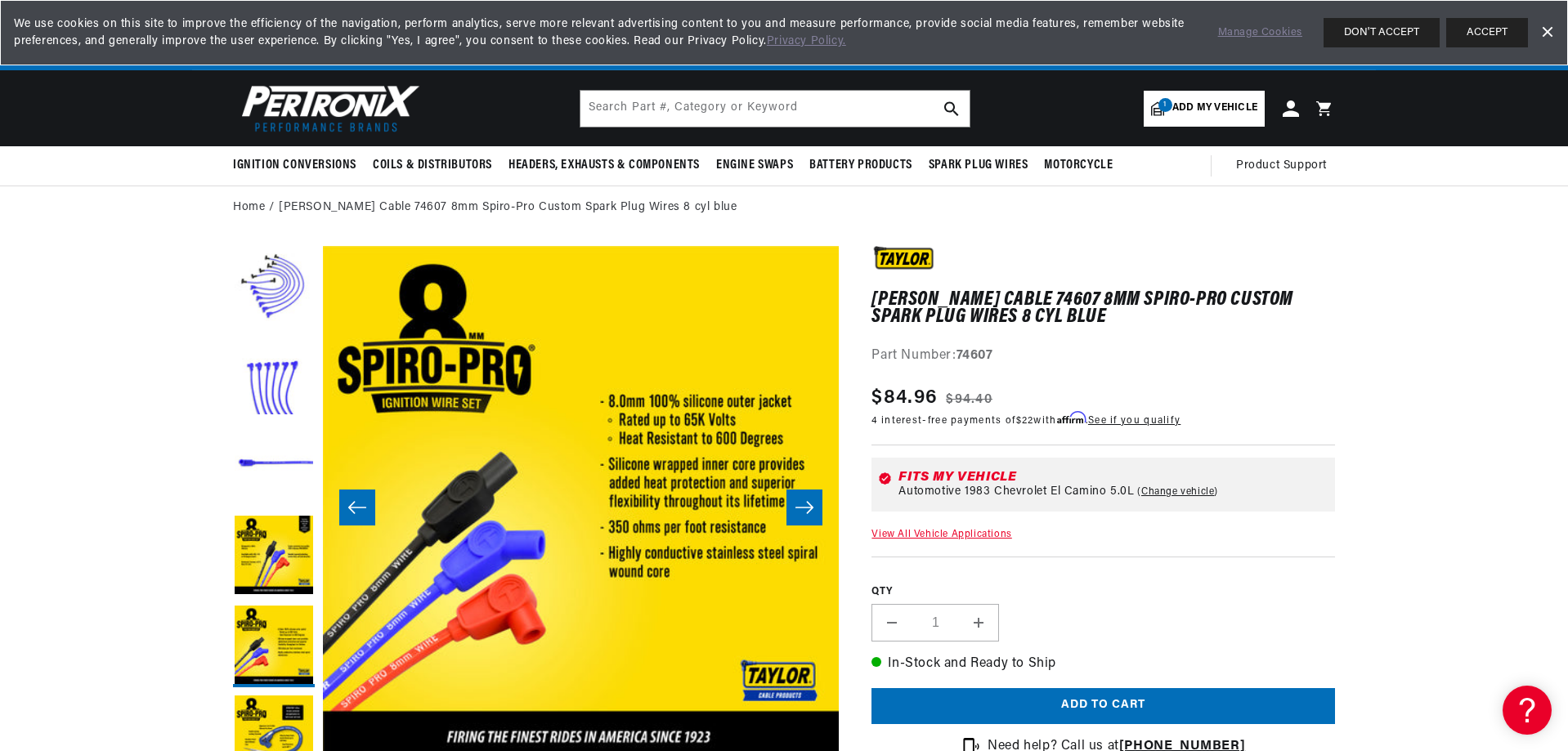
click at [803, 505] on icon "Slide right" at bounding box center [804, 507] width 20 height 17
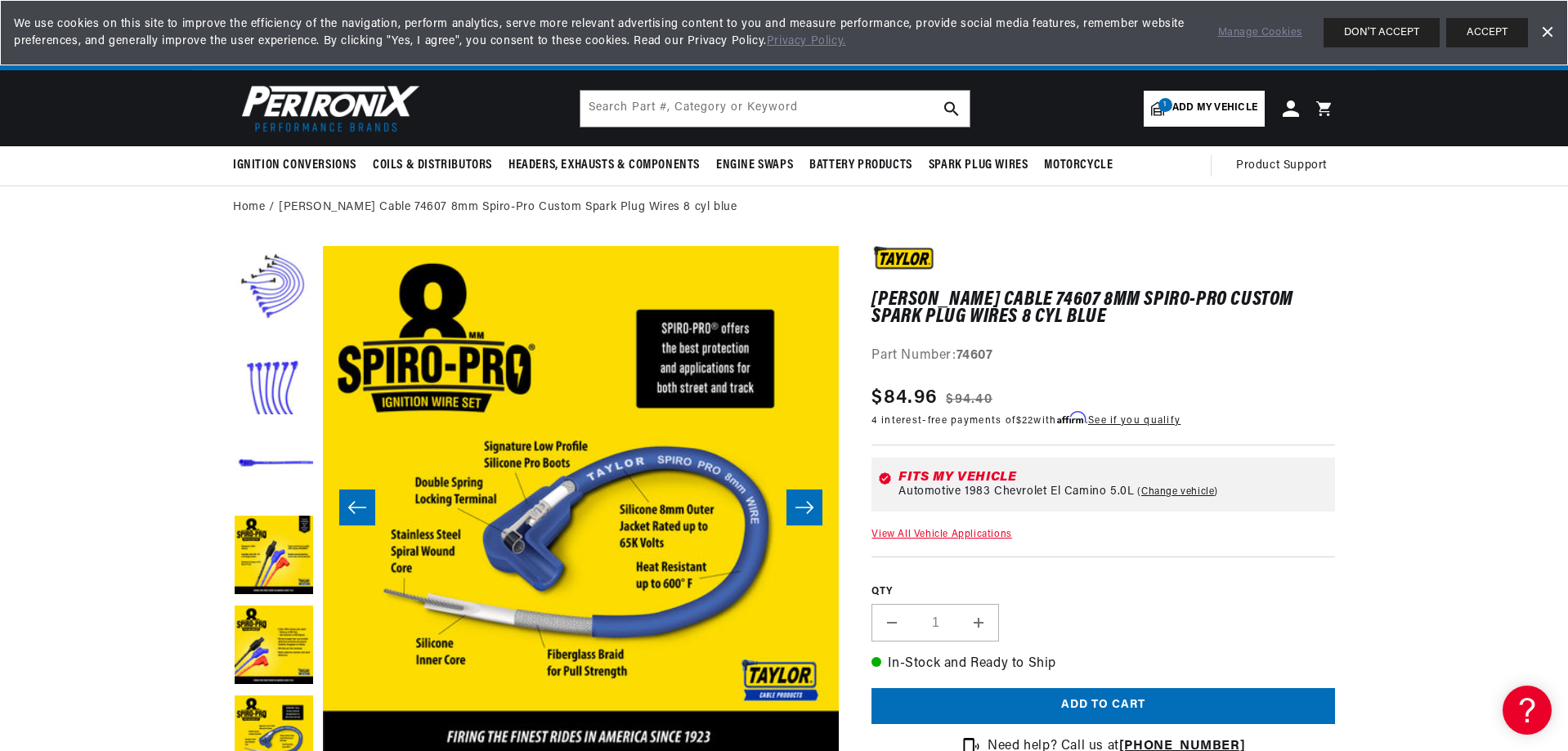
scroll to position [0, 0]
click at [803, 505] on icon "Slide right" at bounding box center [804, 507] width 20 height 17
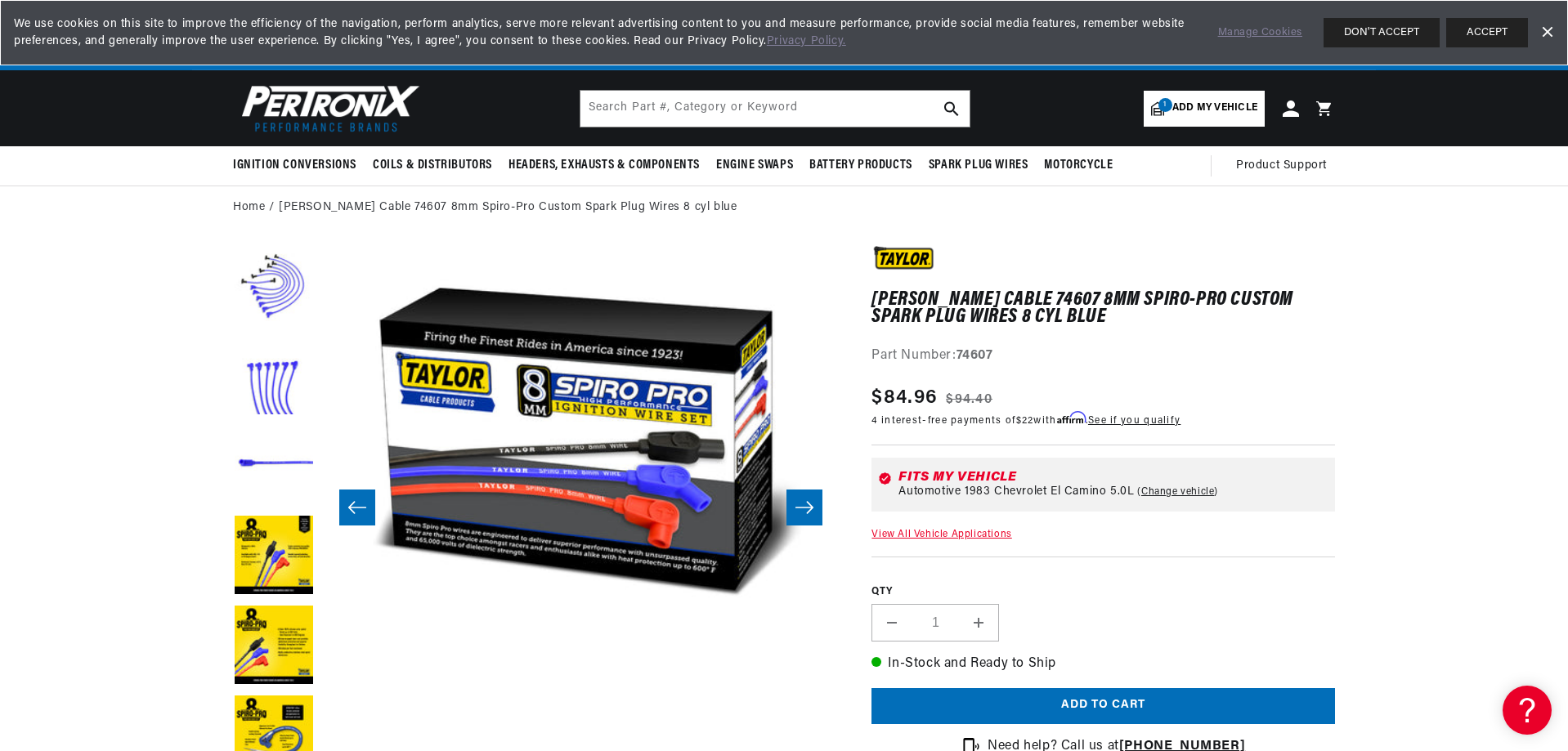
click at [803, 505] on icon "Slide right" at bounding box center [804, 507] width 20 height 17
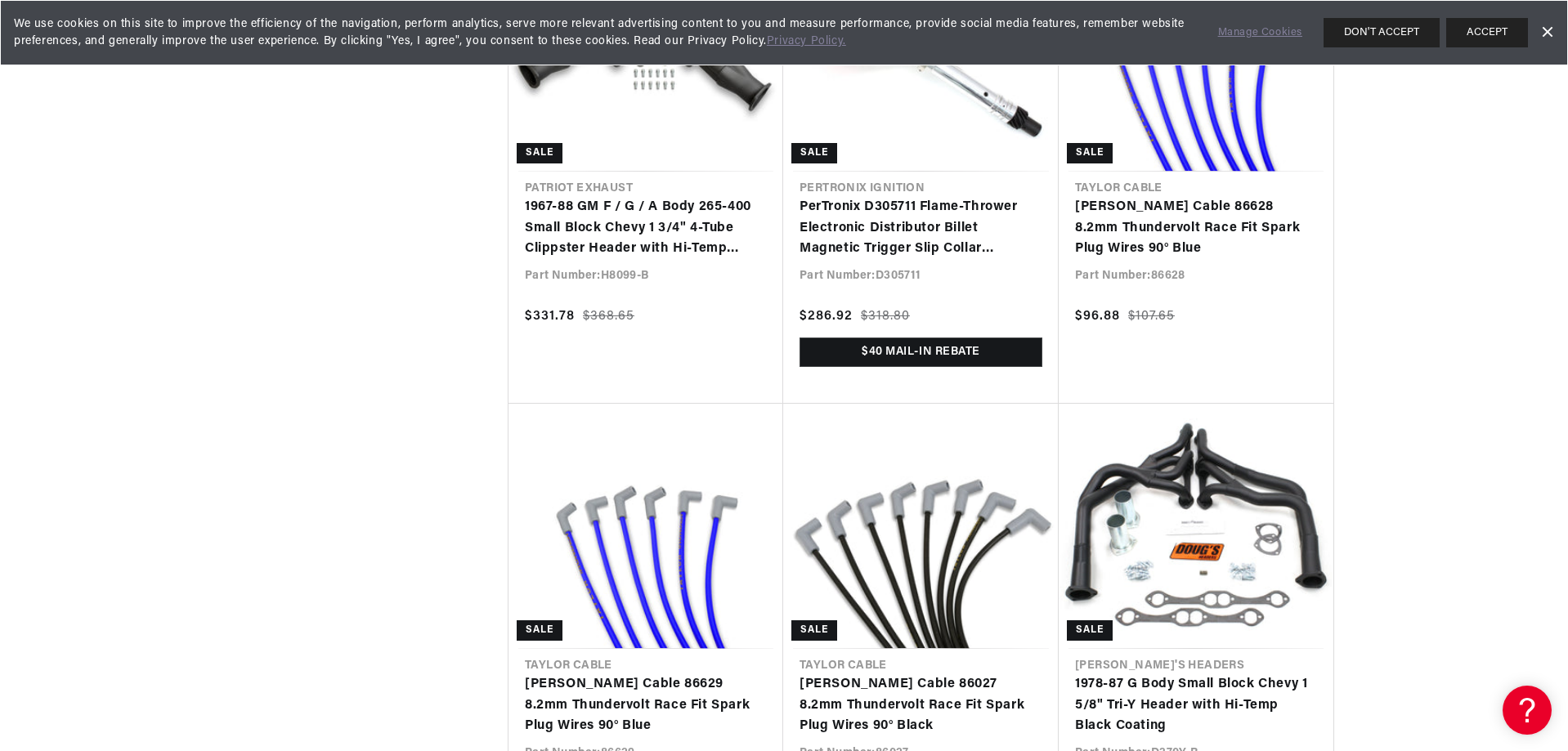
scroll to position [0, 874]
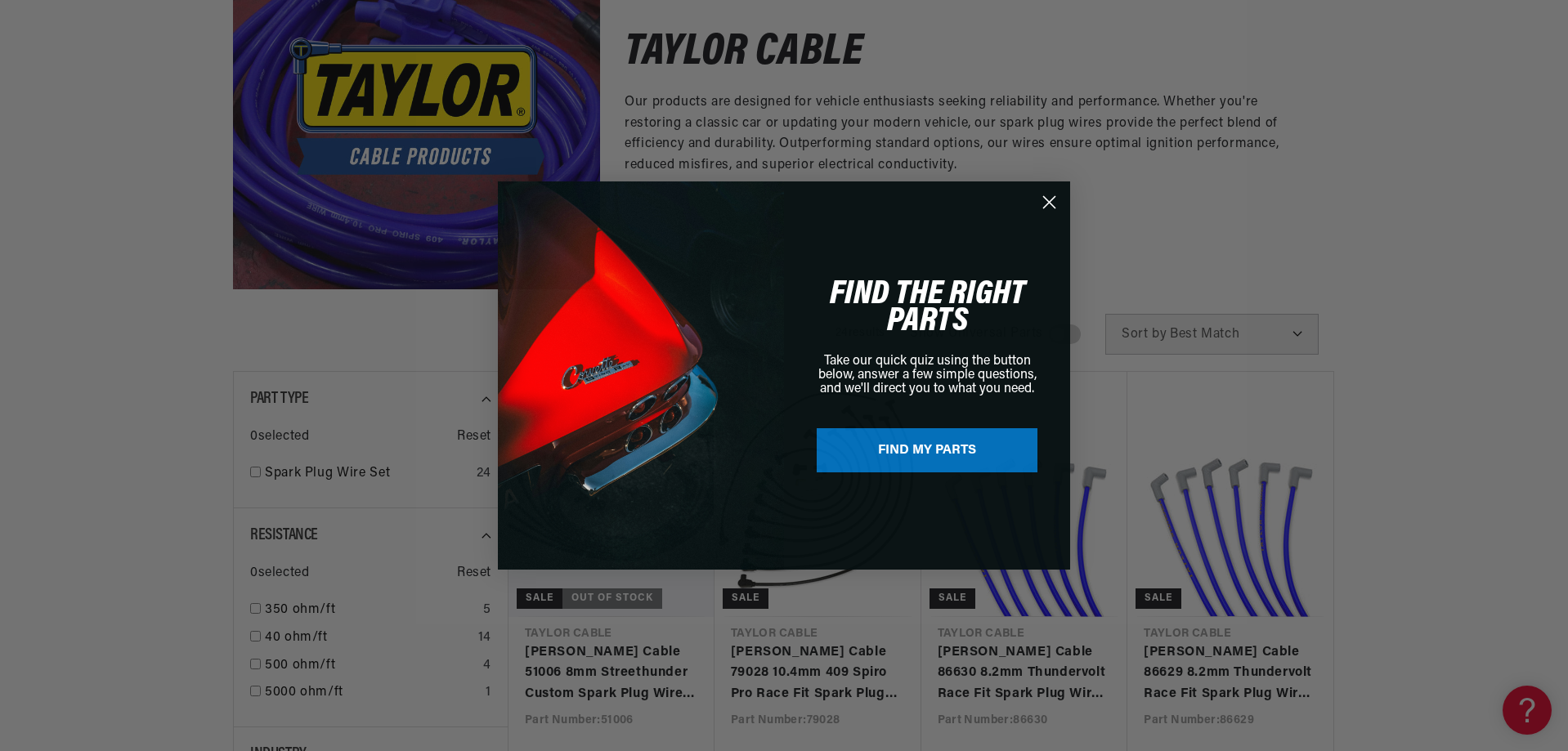
scroll to position [312, 0]
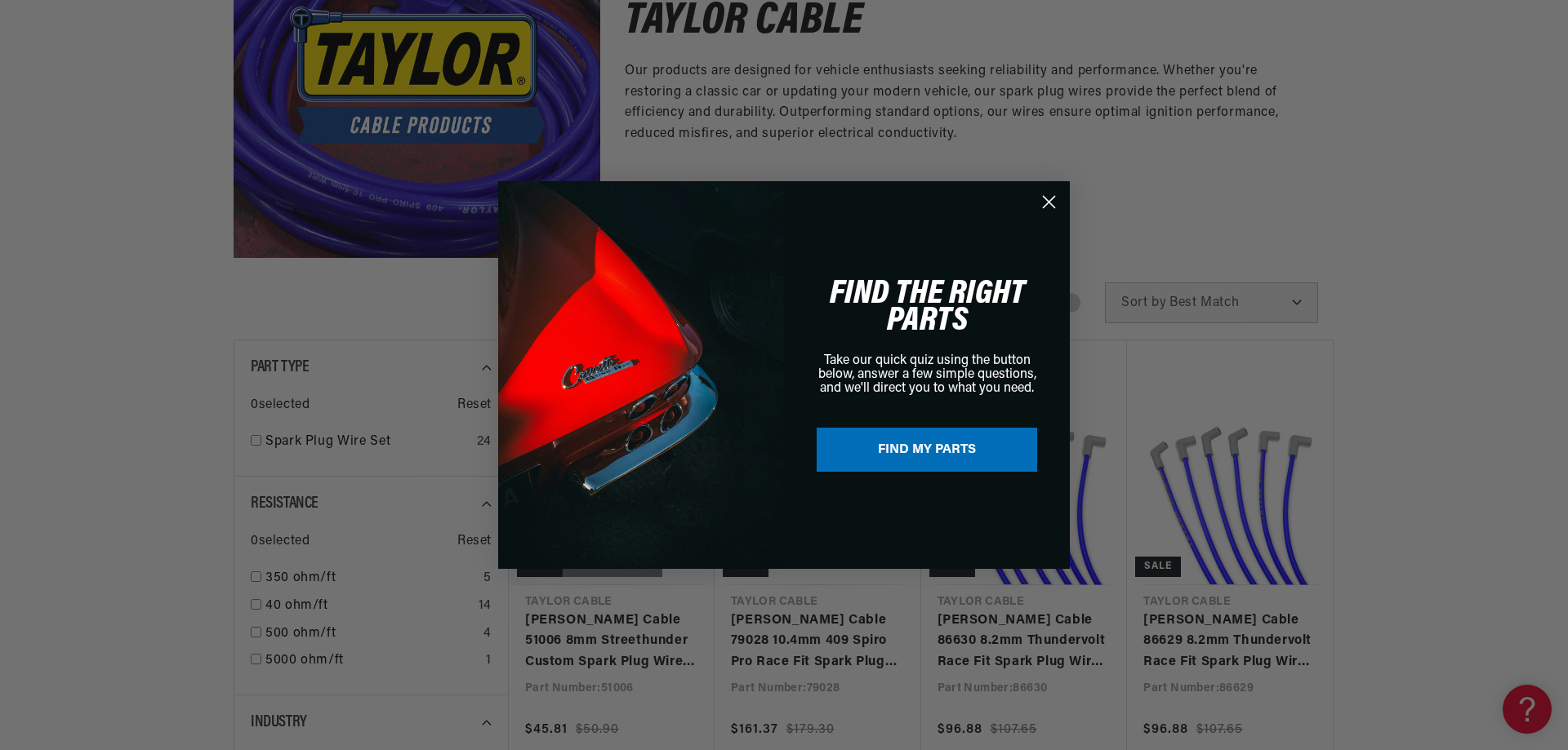
drag, startPoint x: 1567, startPoint y: 109, endPoint x: 1567, endPoint y: 170, distance: 61.0
click at [1565, 170] on html "Skip to content Your cart Your cart is empty Get the right parts the first time…" at bounding box center [784, 63] width 1568 height 750
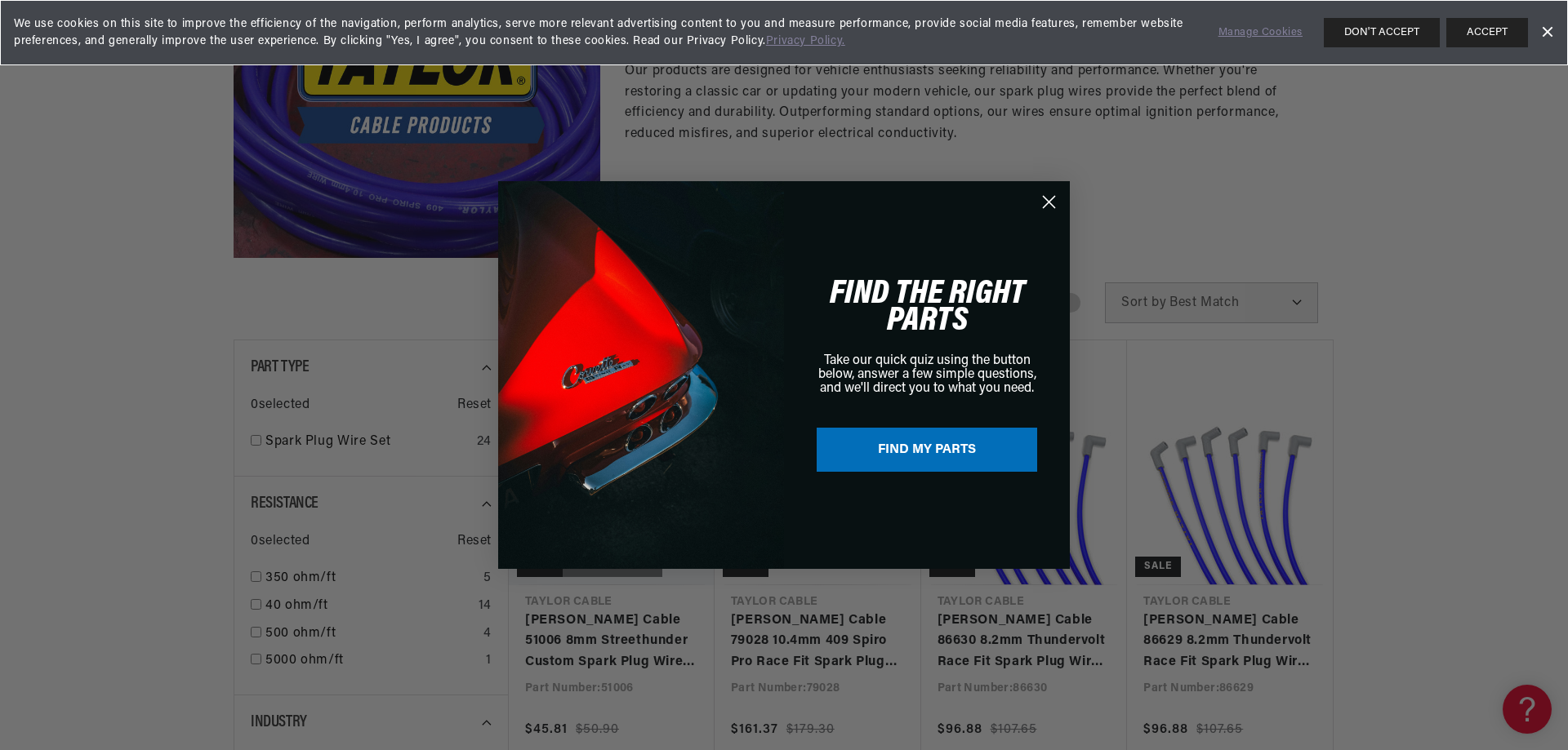
click at [1054, 196] on icon "Close dialog" at bounding box center [1049, 202] width 11 height 11
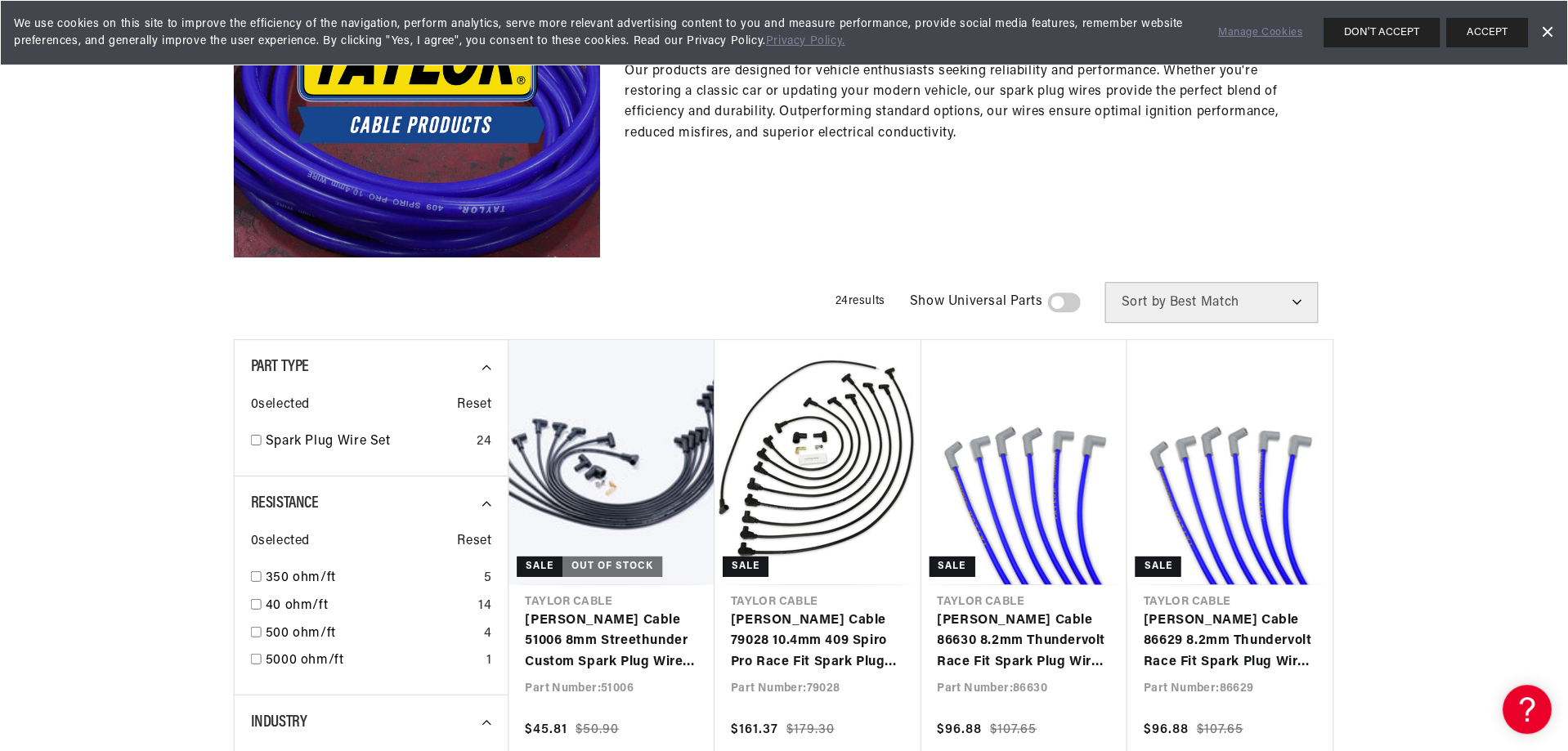
scroll to position [0, 874]
click at [1072, 301] on span at bounding box center [1065, 303] width 33 height 20
click at [1062, 306] on input "checkbox" at bounding box center [1056, 306] width 10 height 0
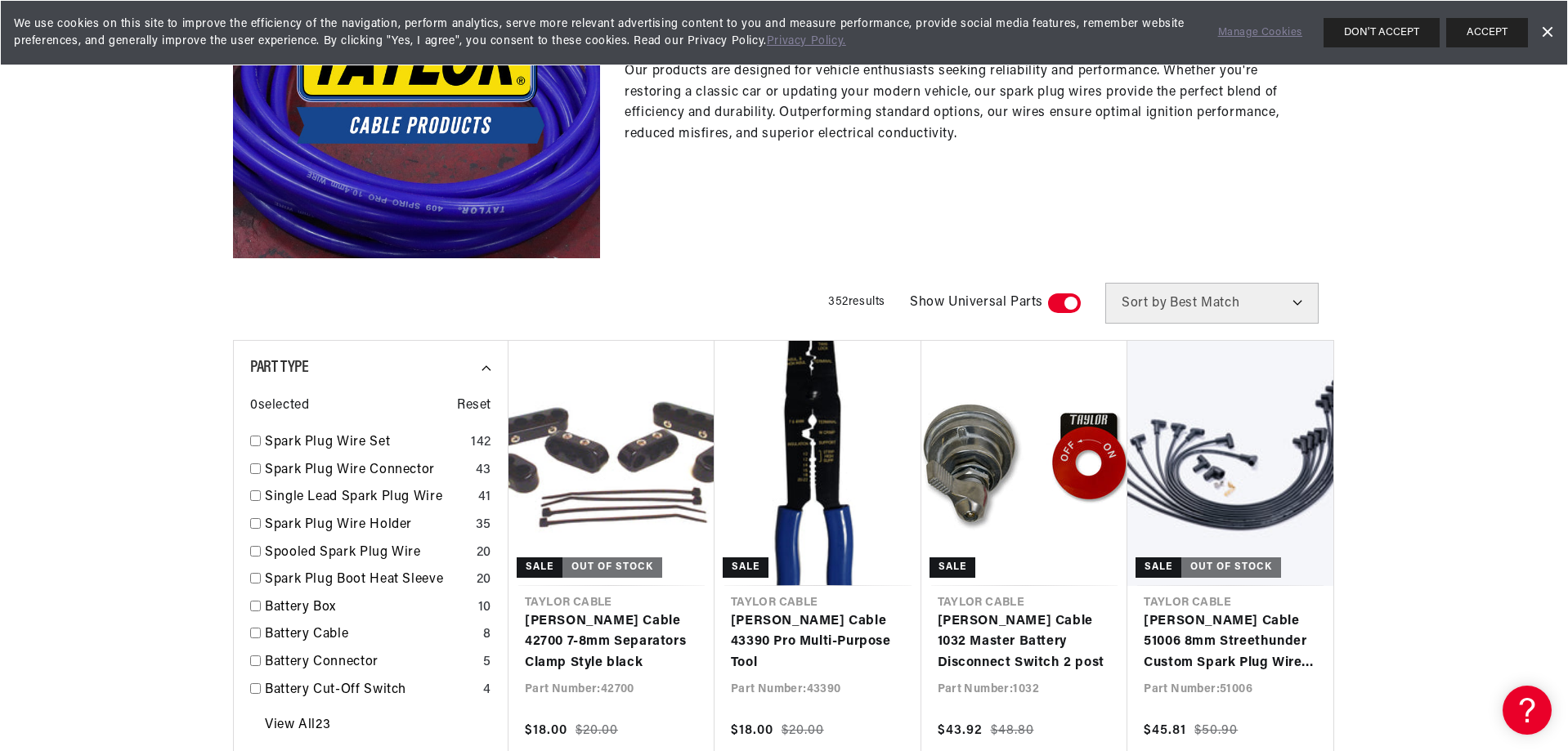
click at [1059, 301] on span at bounding box center [1065, 303] width 33 height 20
click at [1059, 306] on input "checkbox" at bounding box center [1056, 306] width 10 height 0
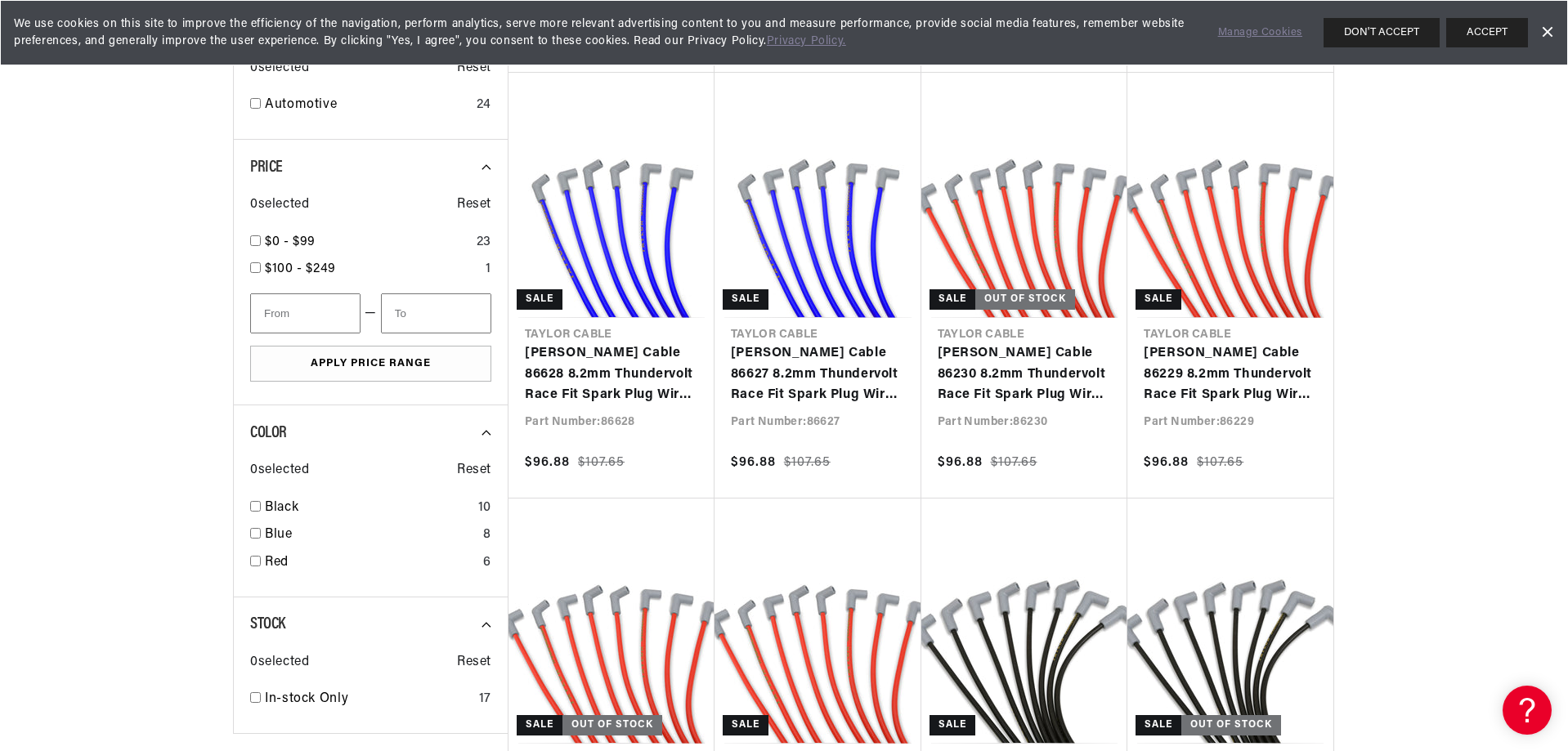
scroll to position [1049, 0]
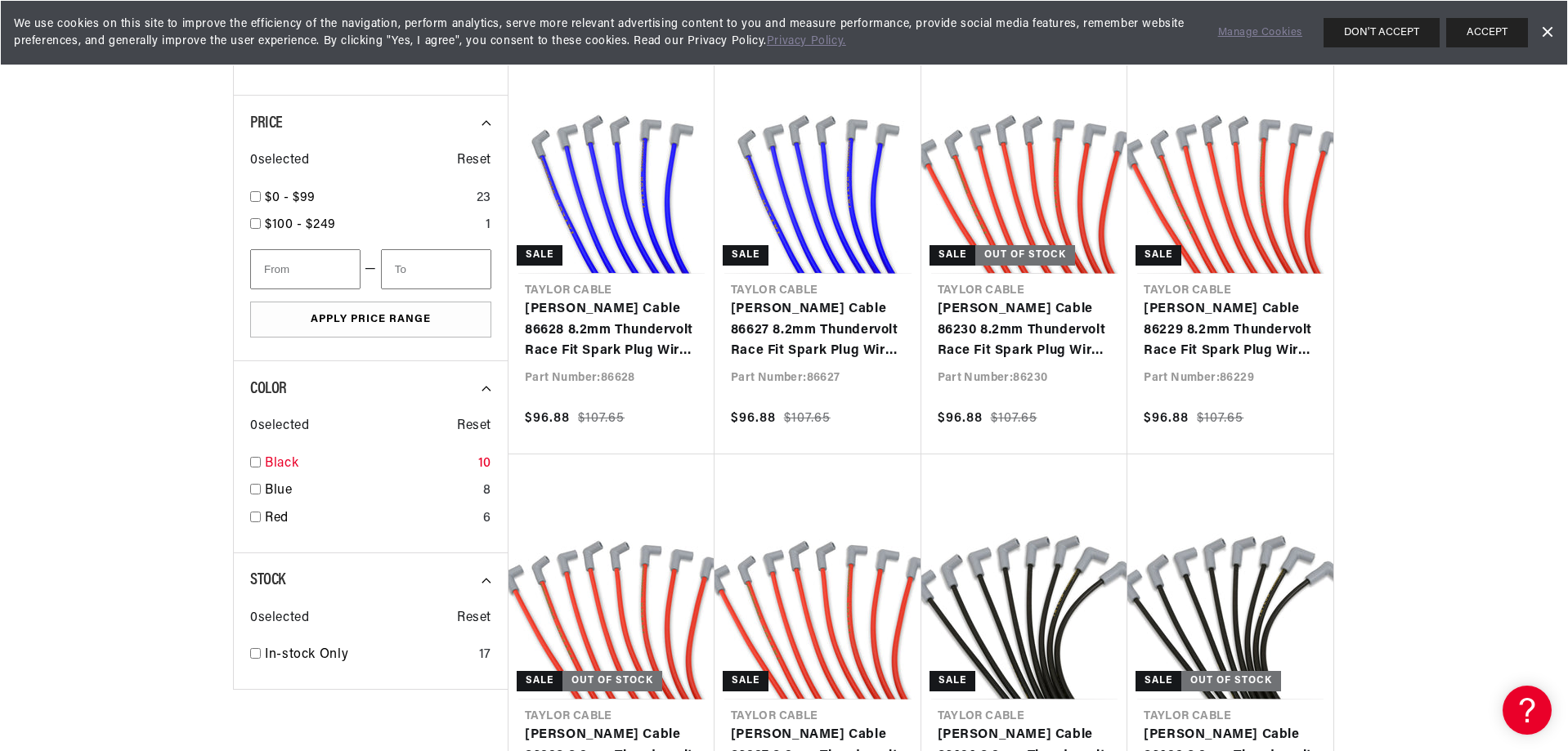
click at [251, 463] on input "checkbox" at bounding box center [256, 462] width 10 height 10
checkbox input "true"
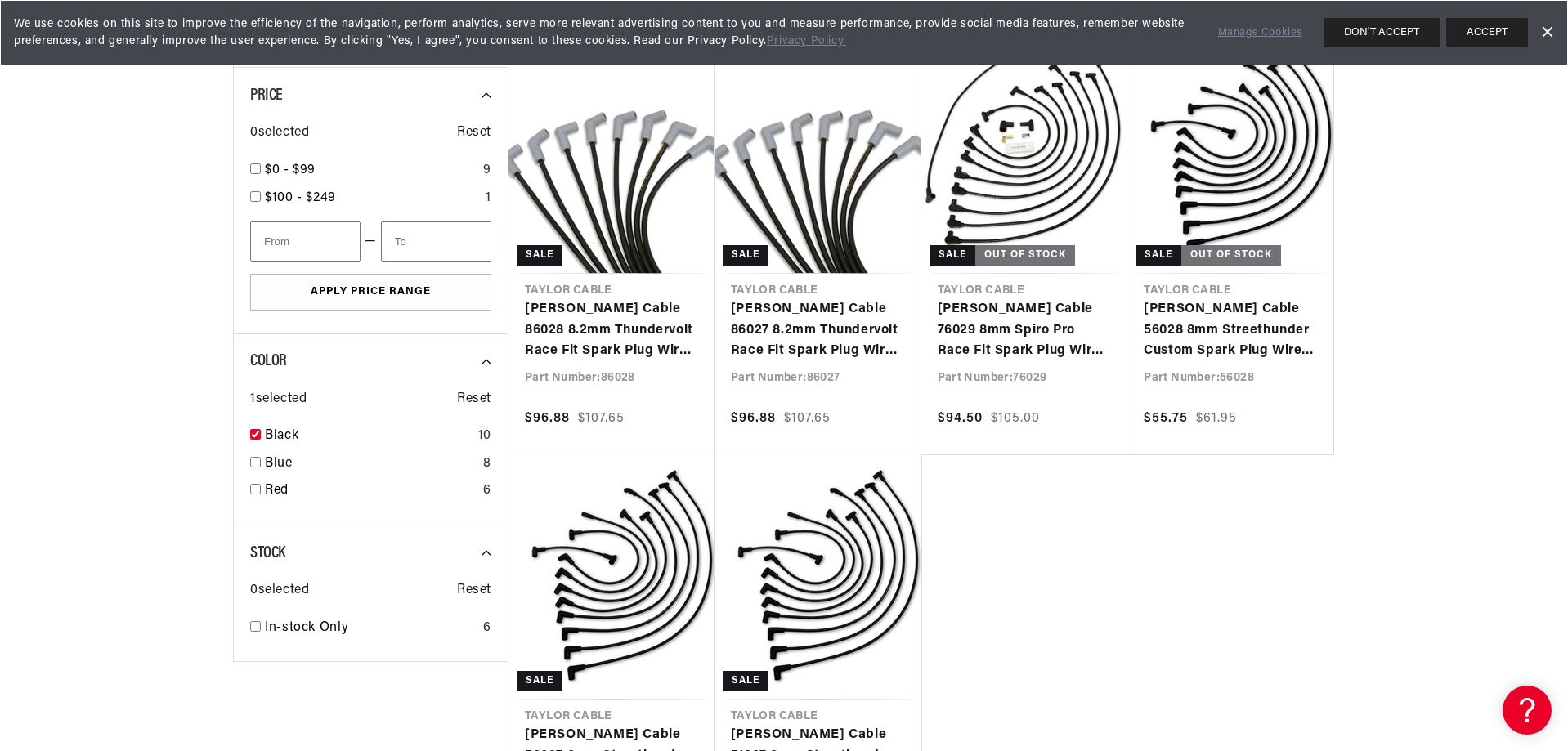
drag, startPoint x: 1567, startPoint y: 269, endPoint x: 1566, endPoint y: 319, distance: 50.0
click at [1566, 319] on div at bounding box center [784, 231] width 1568 height 1371
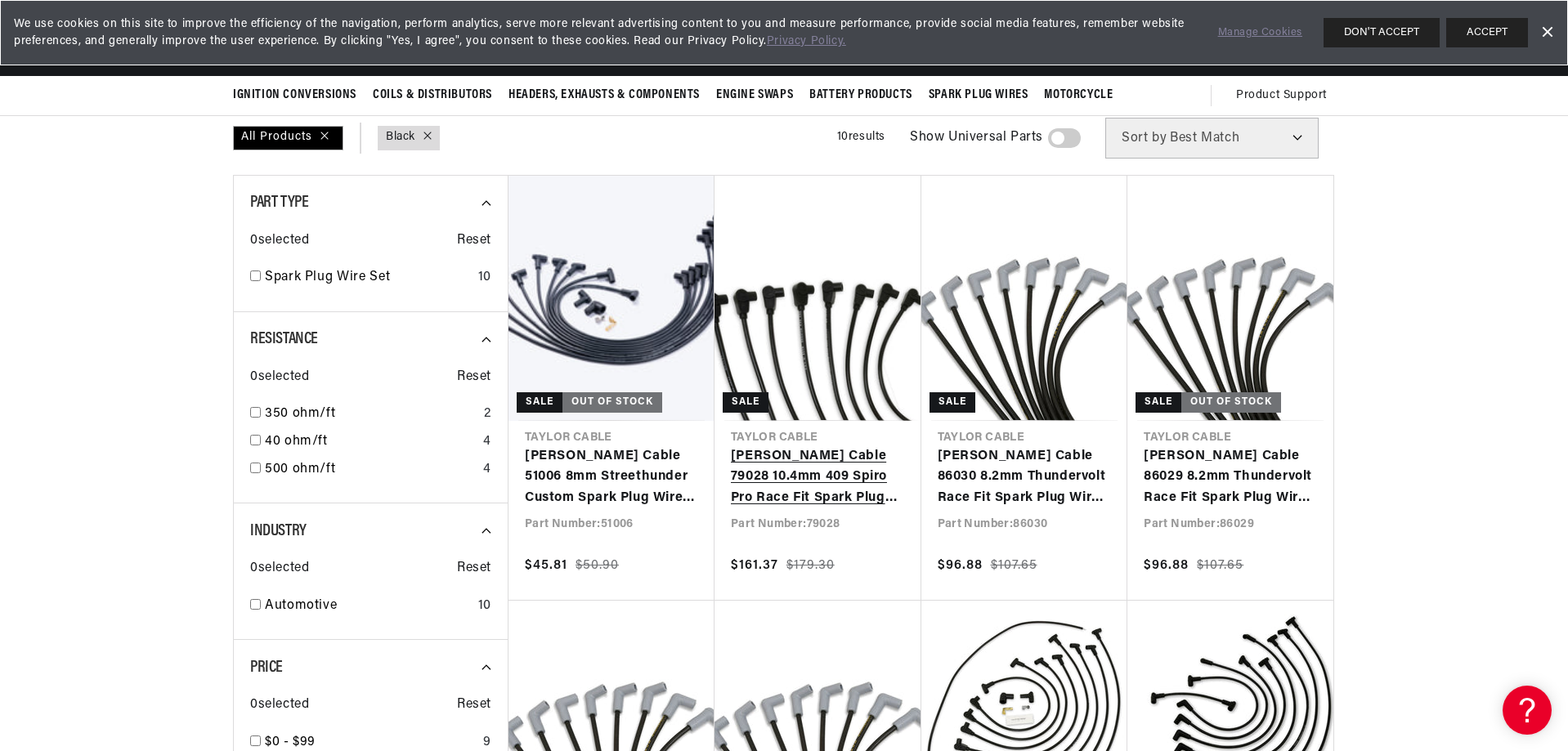
scroll to position [0, 1749]
click at [843, 446] on link "Taylor Cable 79028 10.4mm 409 Spiro Pro Race Fit Spark Plug Wires 90° Black" at bounding box center [818, 478] width 174 height 63
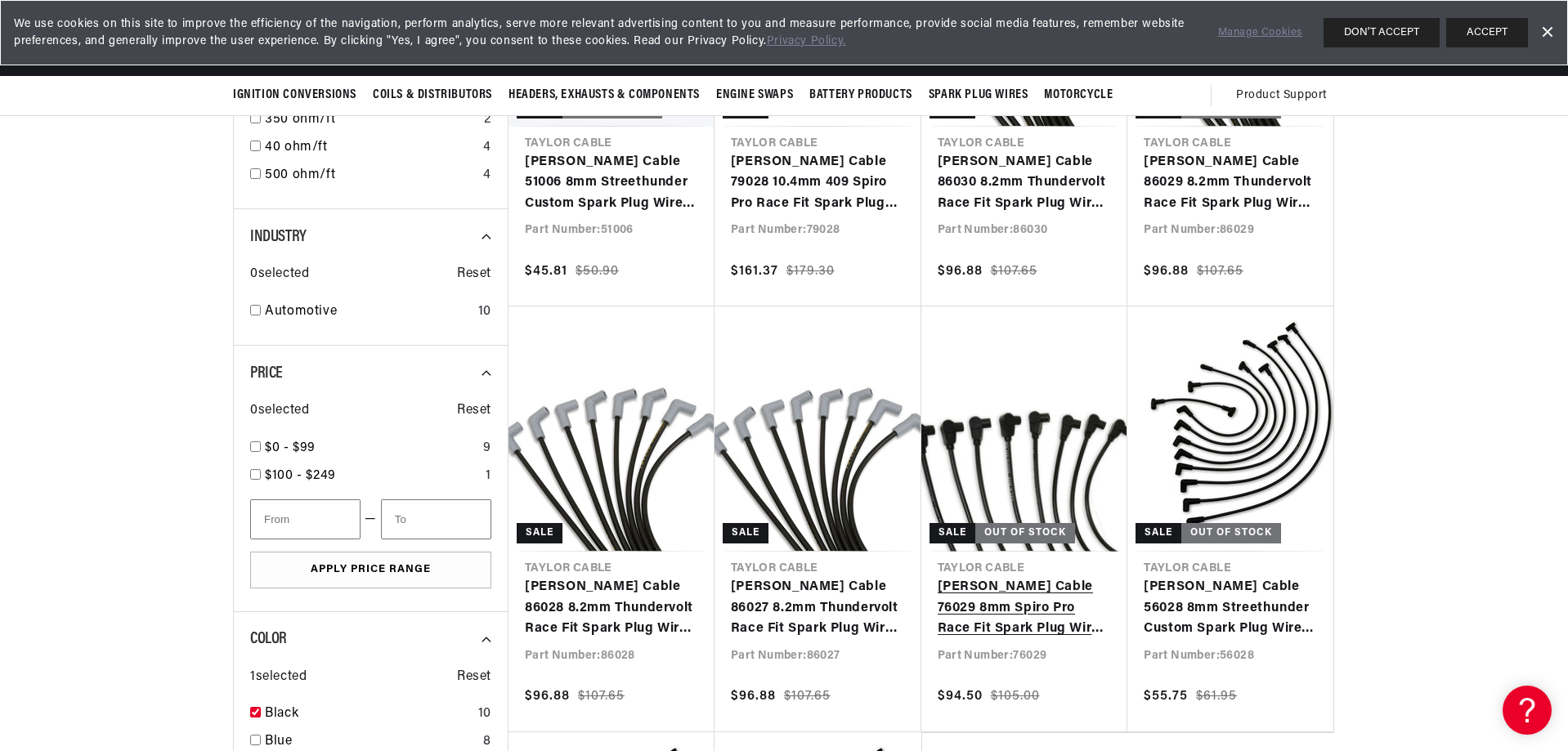
scroll to position [0, 874]
click at [977, 577] on link "[PERSON_NAME] Cable 76029 8mm Spiro Pro Race Fit Spark Plug Wires 90° Black" at bounding box center [1025, 608] width 174 height 63
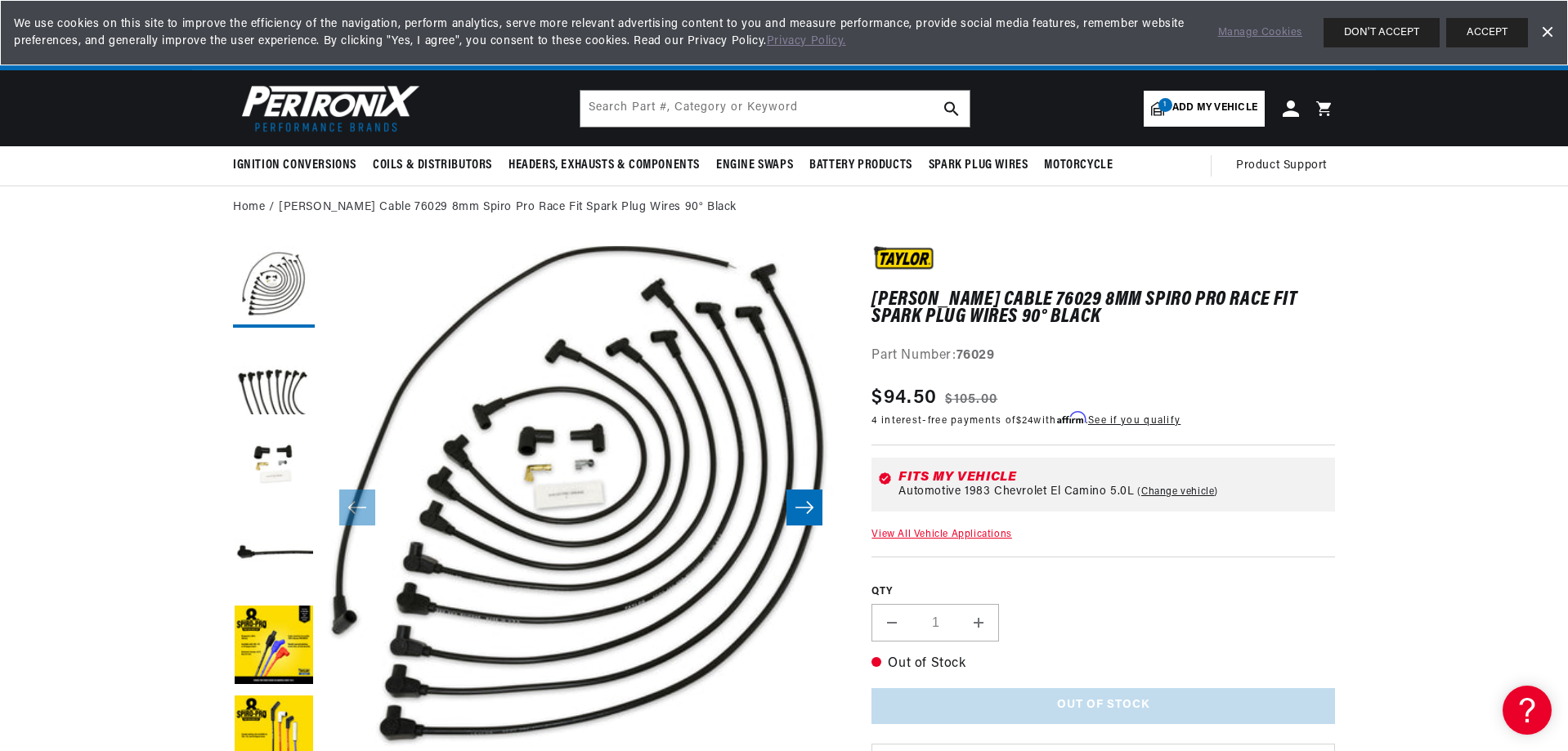
scroll to position [0, 1749]
click at [928, 531] on link "View All Vehicle Applications" at bounding box center [941, 534] width 140 height 10
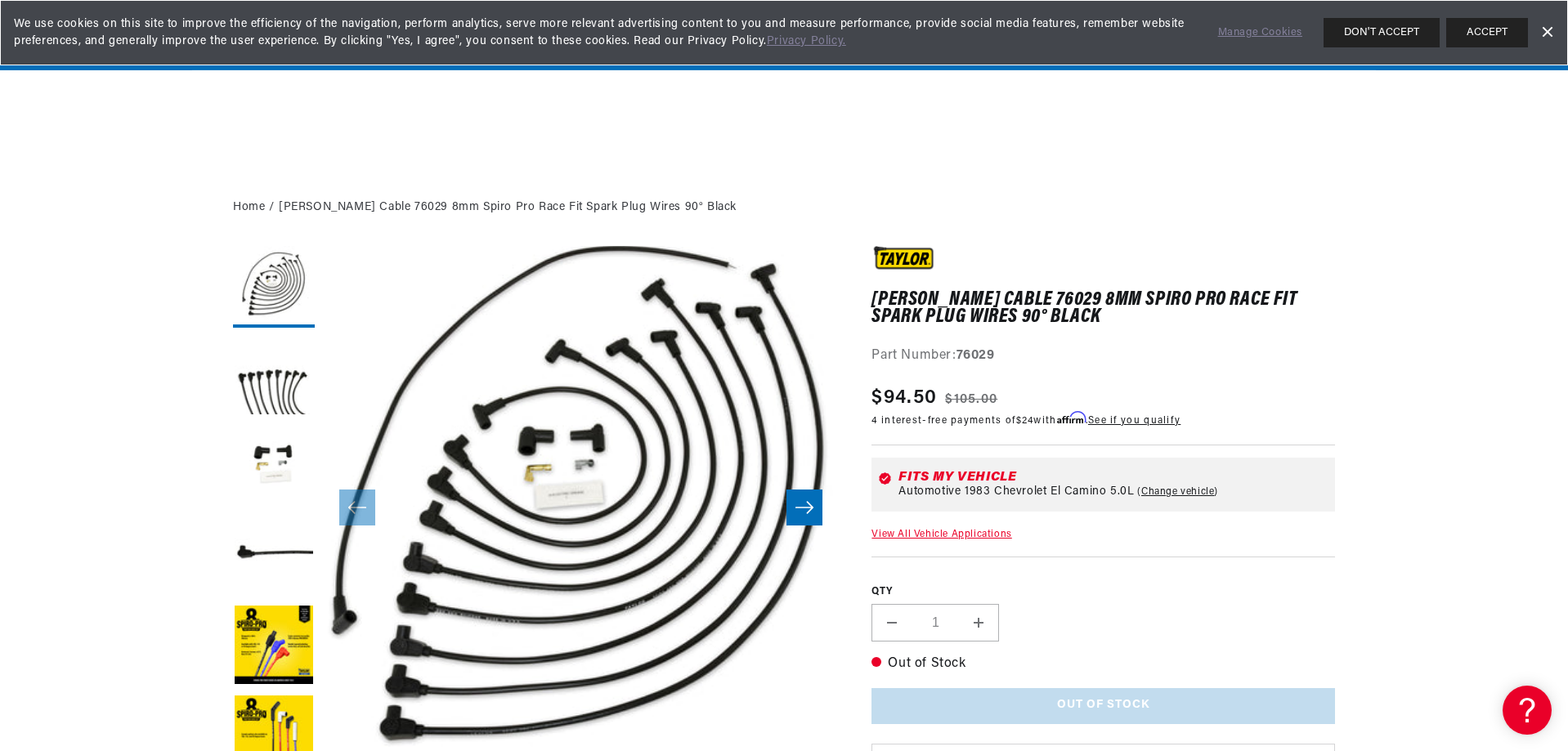
scroll to position [2205, 0]
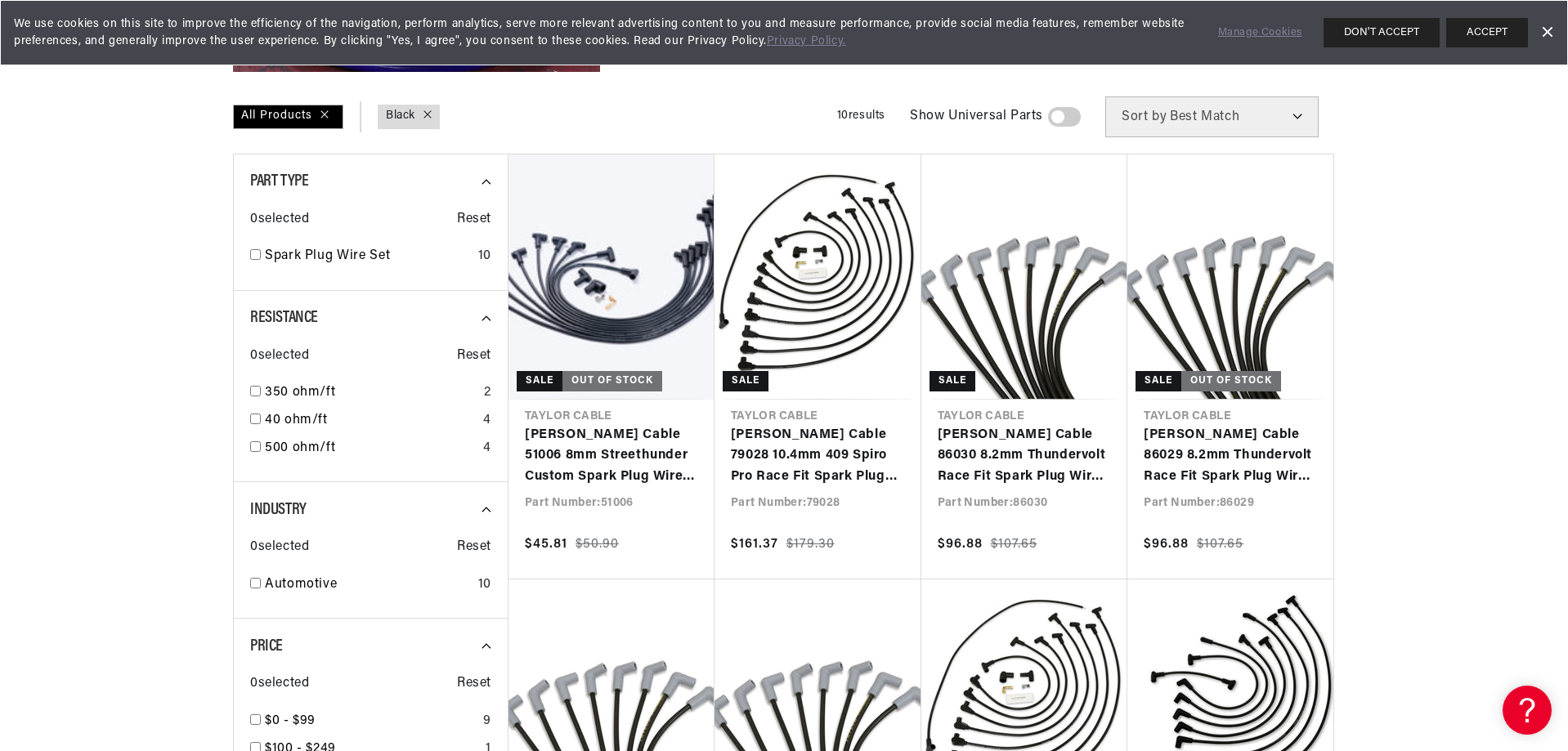
scroll to position [507, 0]
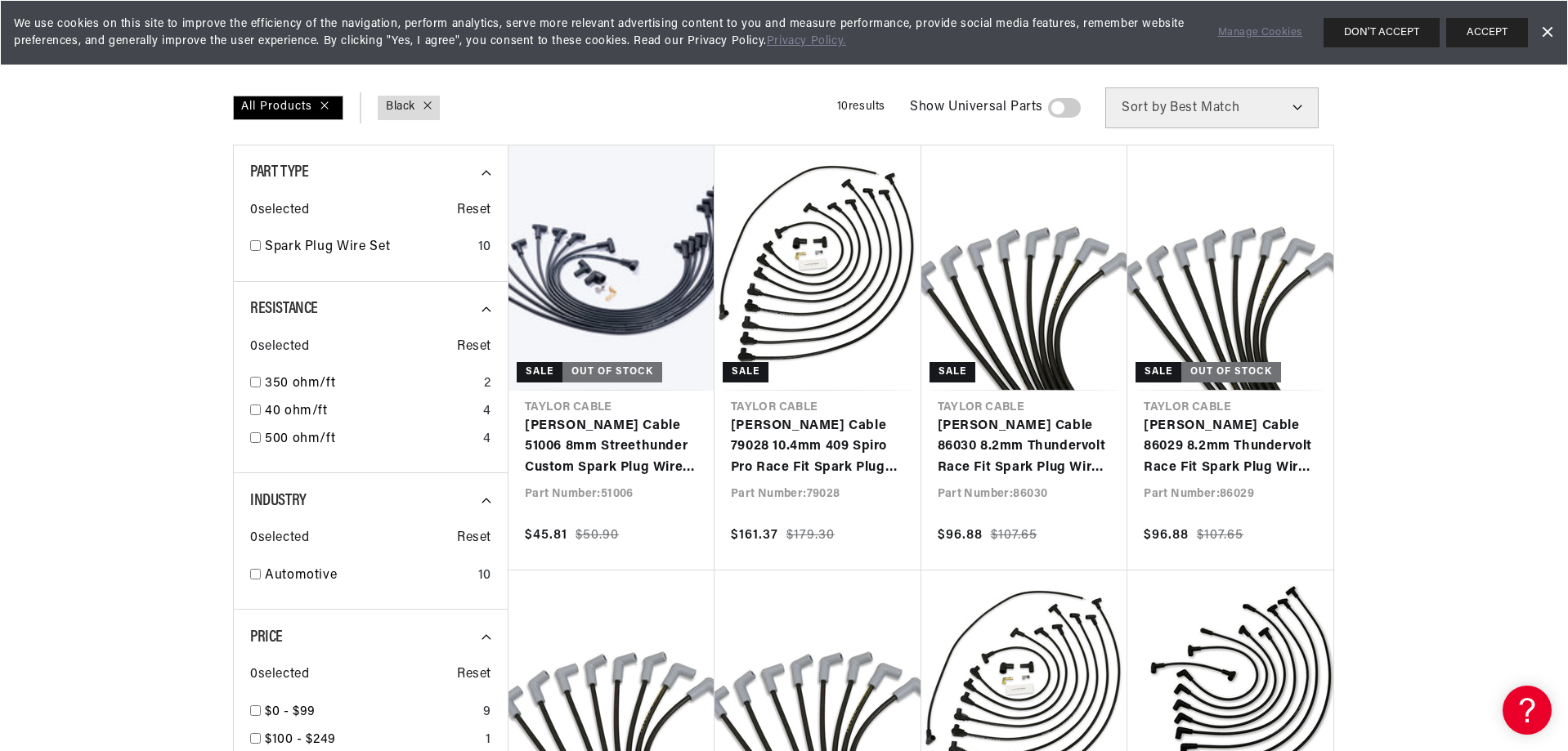
drag, startPoint x: 1566, startPoint y: 86, endPoint x: 1569, endPoint y: 202, distance: 116.0
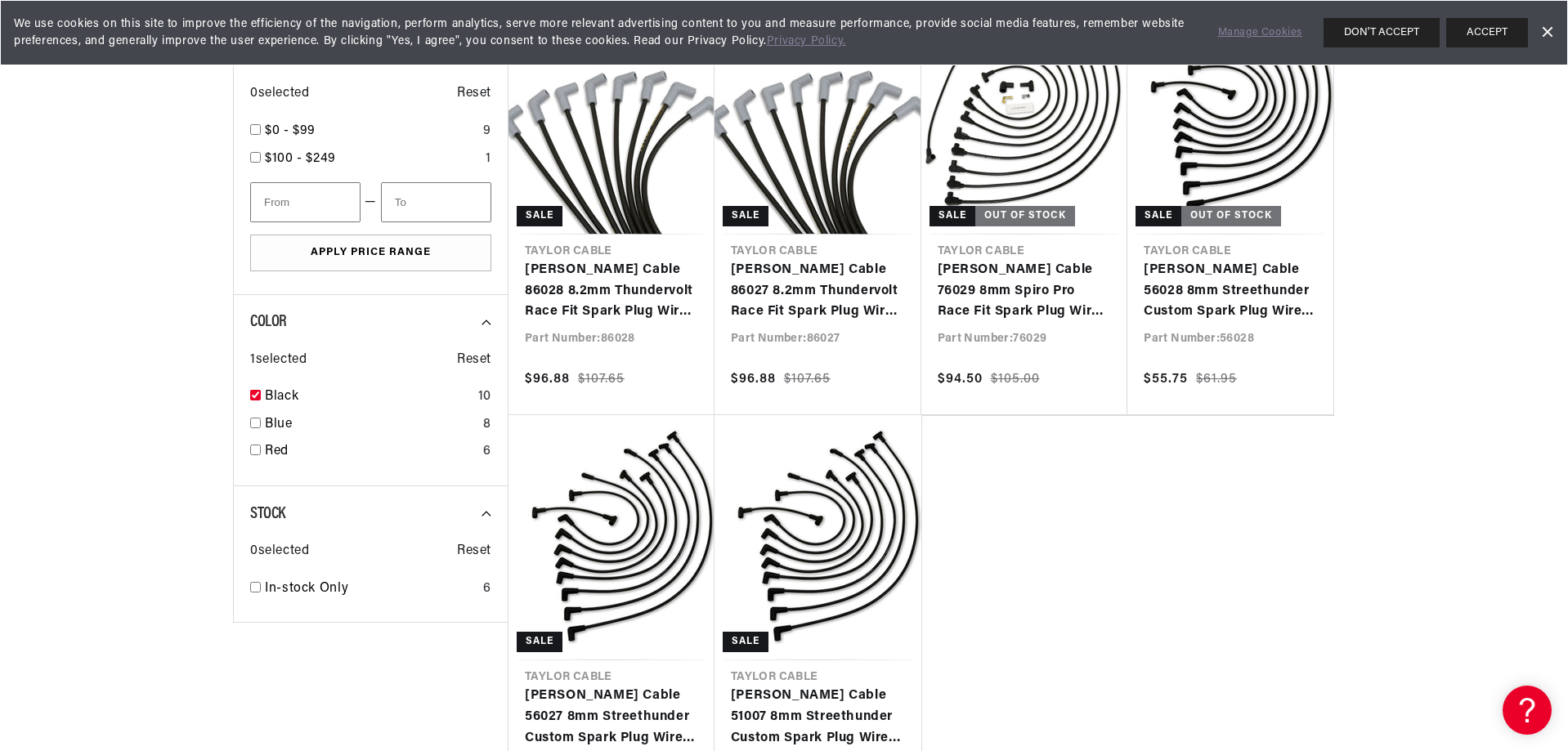
scroll to position [1093, 0]
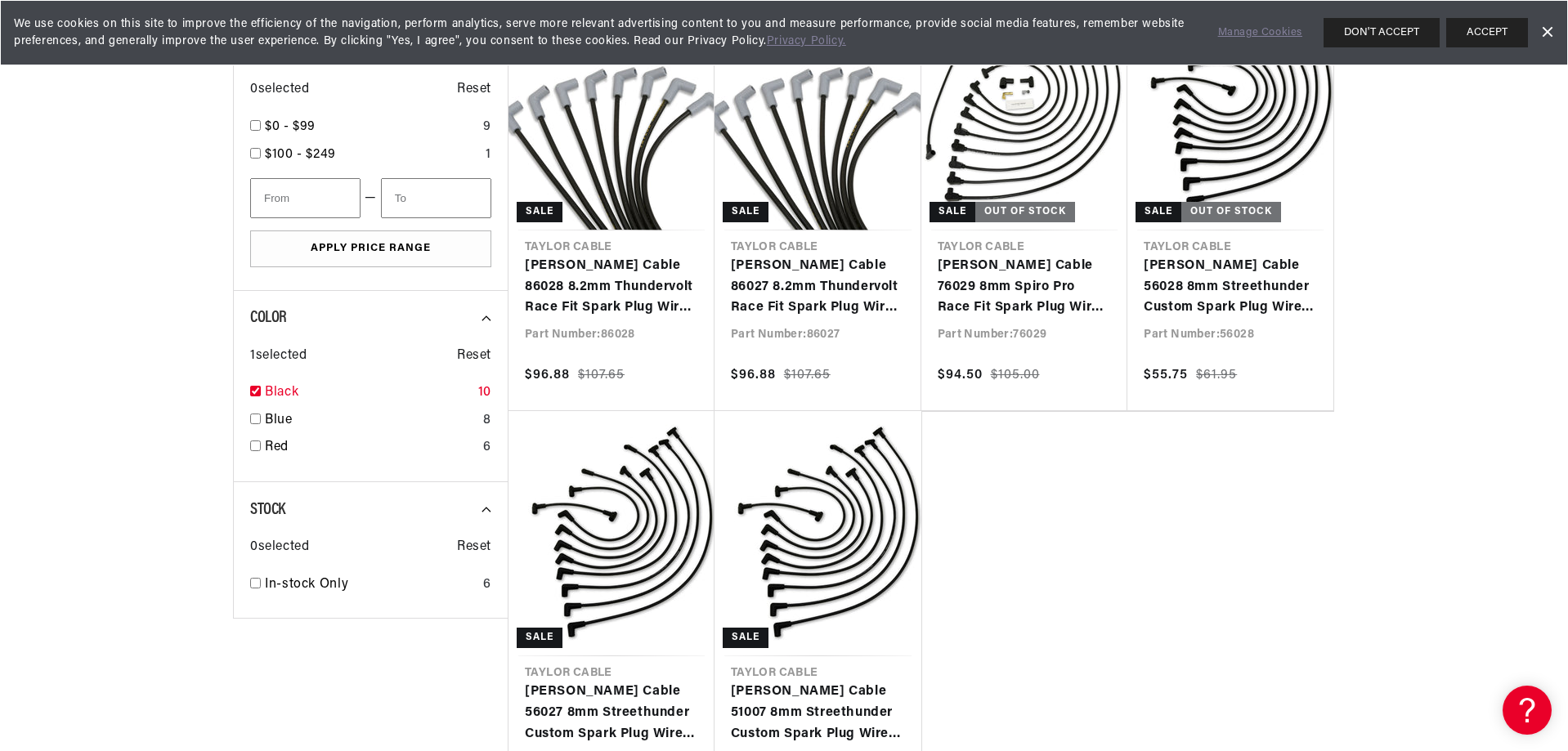
click at [253, 388] on input "checkbox" at bounding box center [256, 391] width 10 height 10
checkbox input "false"
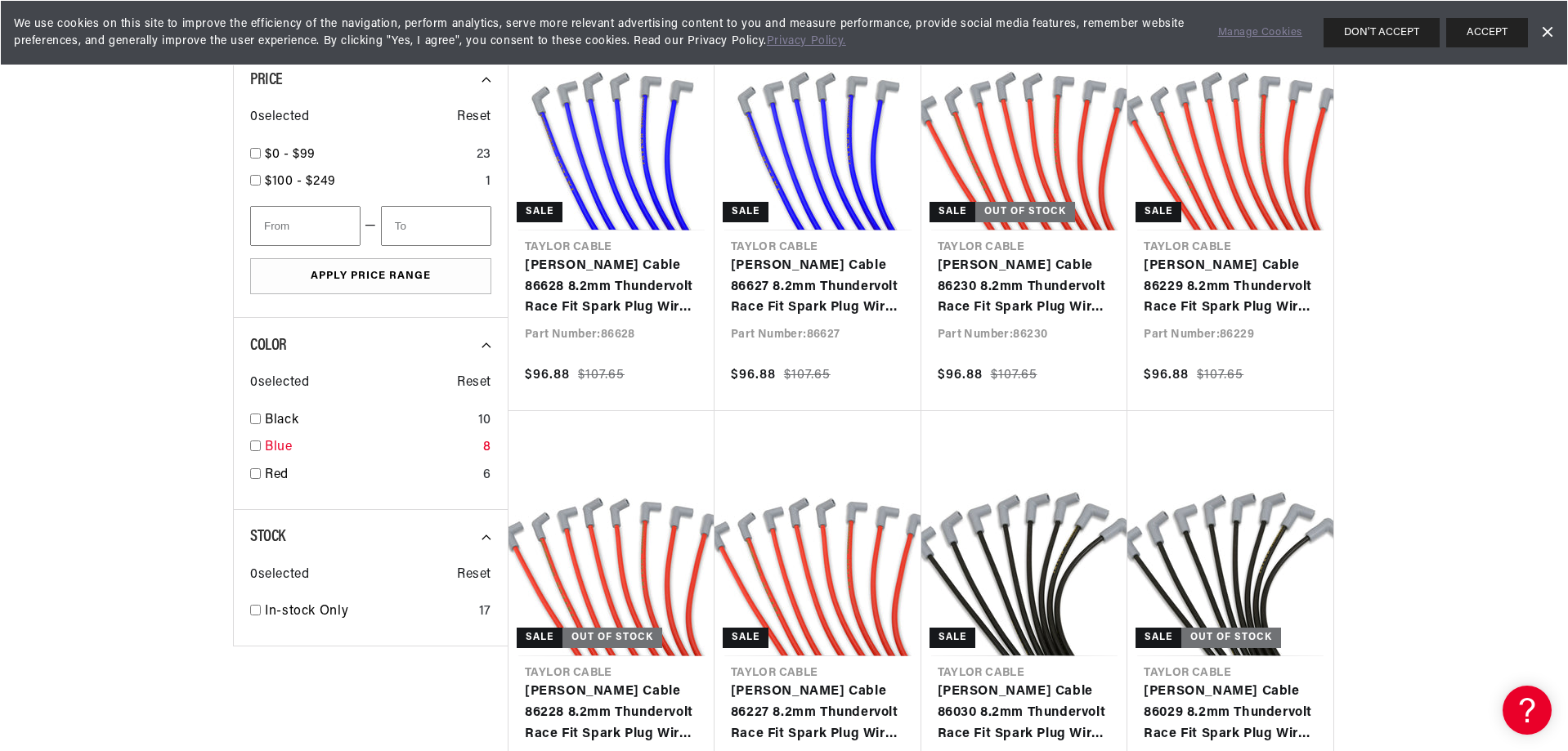
click at [257, 445] on input "checkbox" at bounding box center [256, 446] width 10 height 10
checkbox input "true"
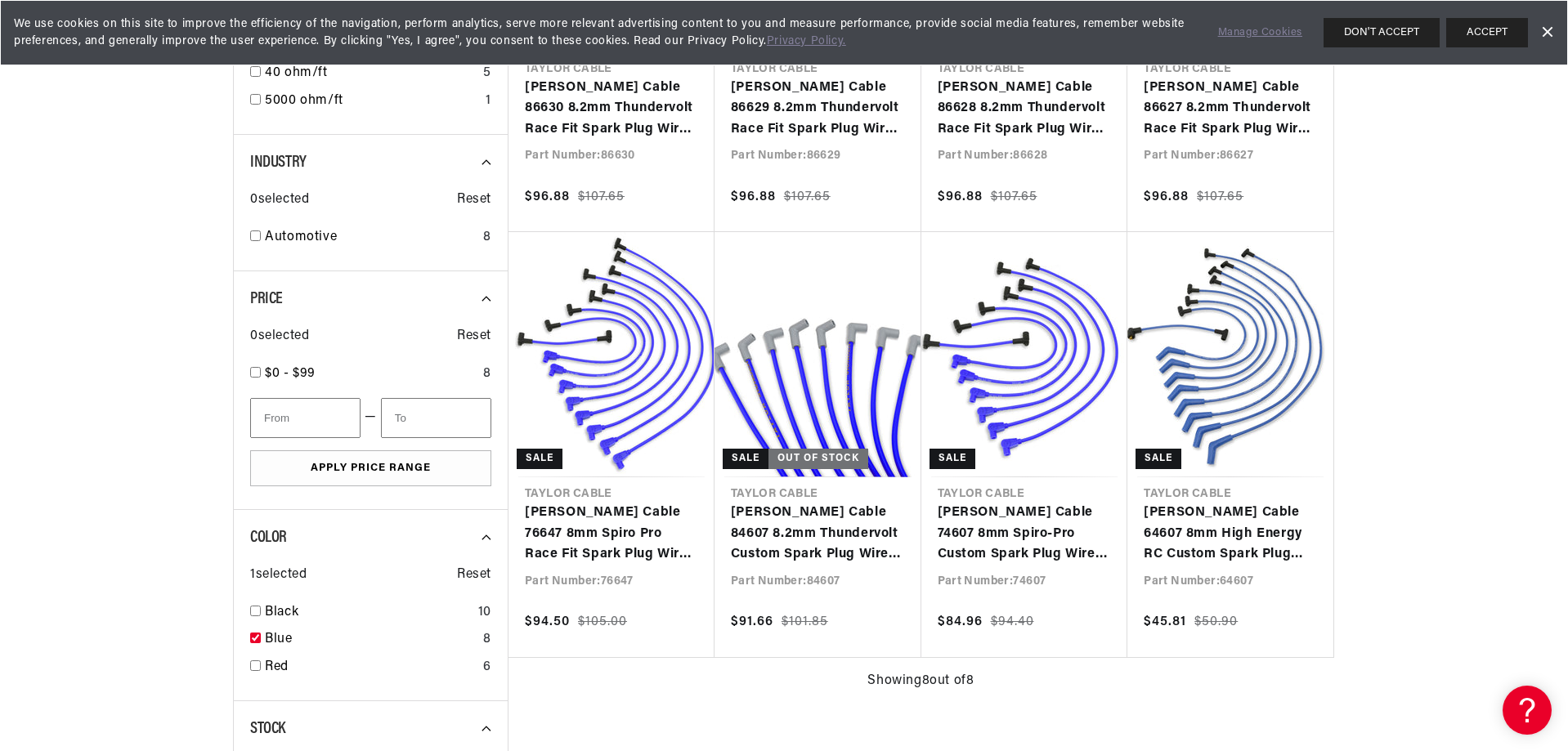
scroll to position [0, 874]
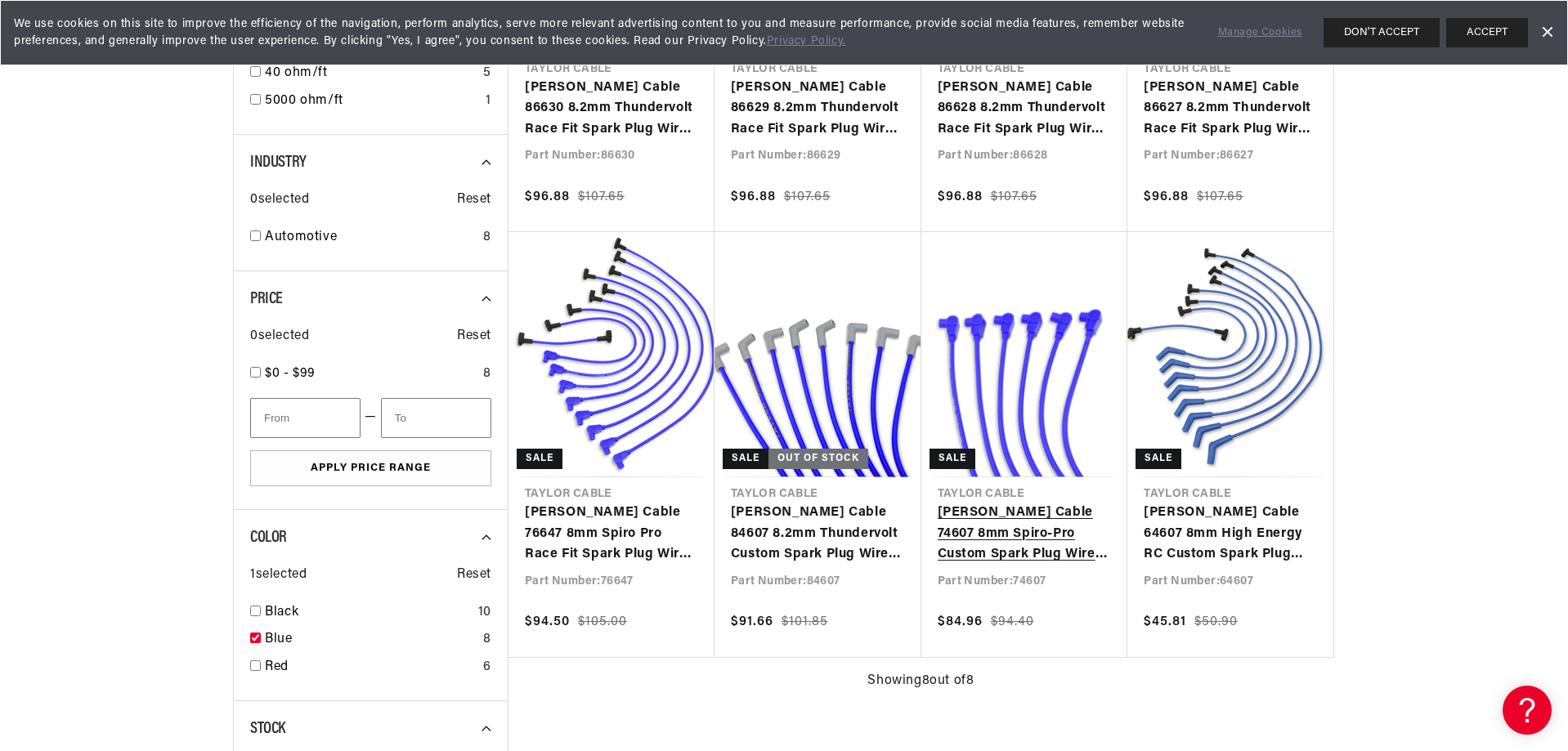
click at [1057, 503] on link "[PERSON_NAME] Cable 74607 8mm Spiro-Pro Custom Spark Plug Wires 8 cyl blue" at bounding box center [1025, 534] width 174 height 63
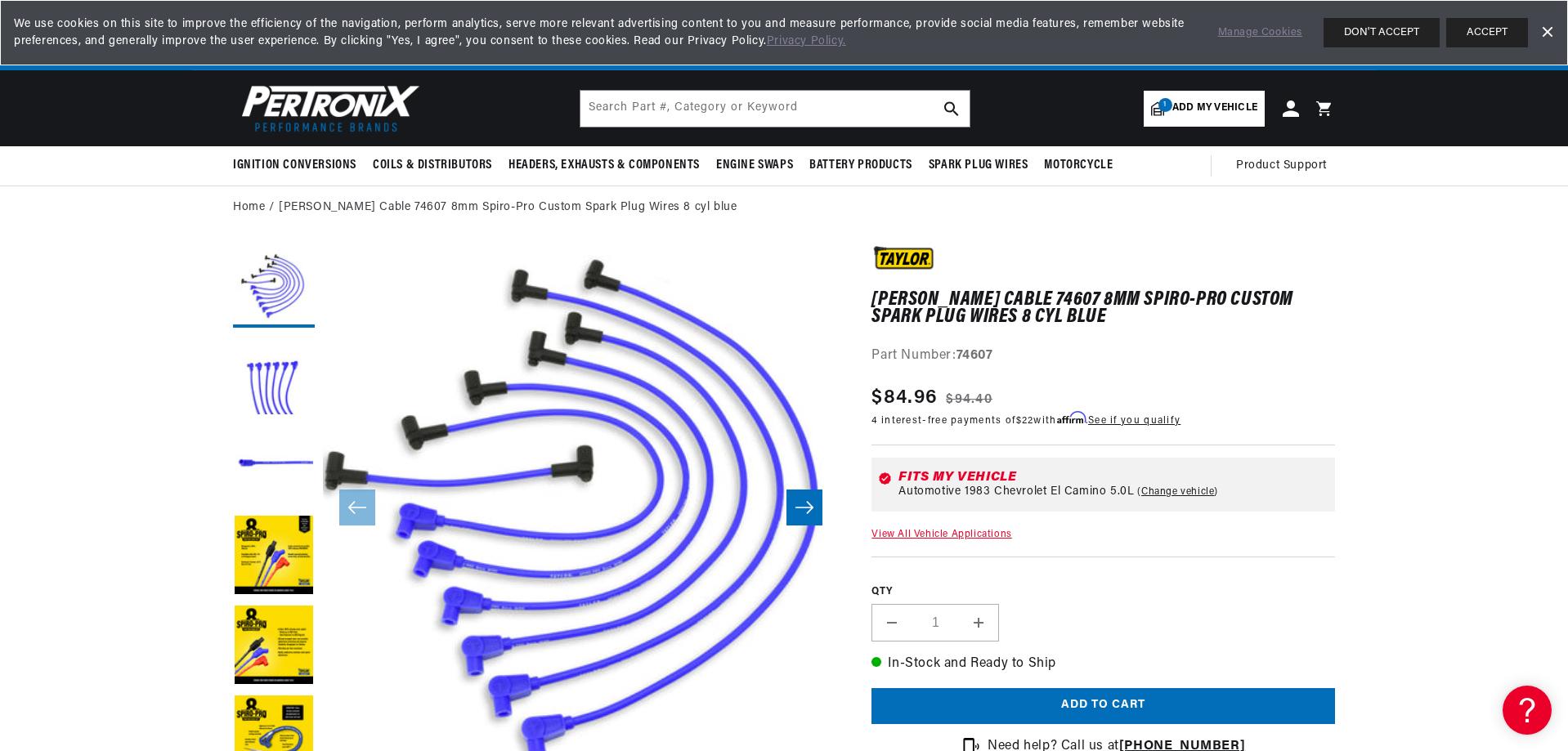
scroll to position [0, 874]
click at [268, 537] on button "Load image 4 in gallery view" at bounding box center [274, 557] width 82 height 82
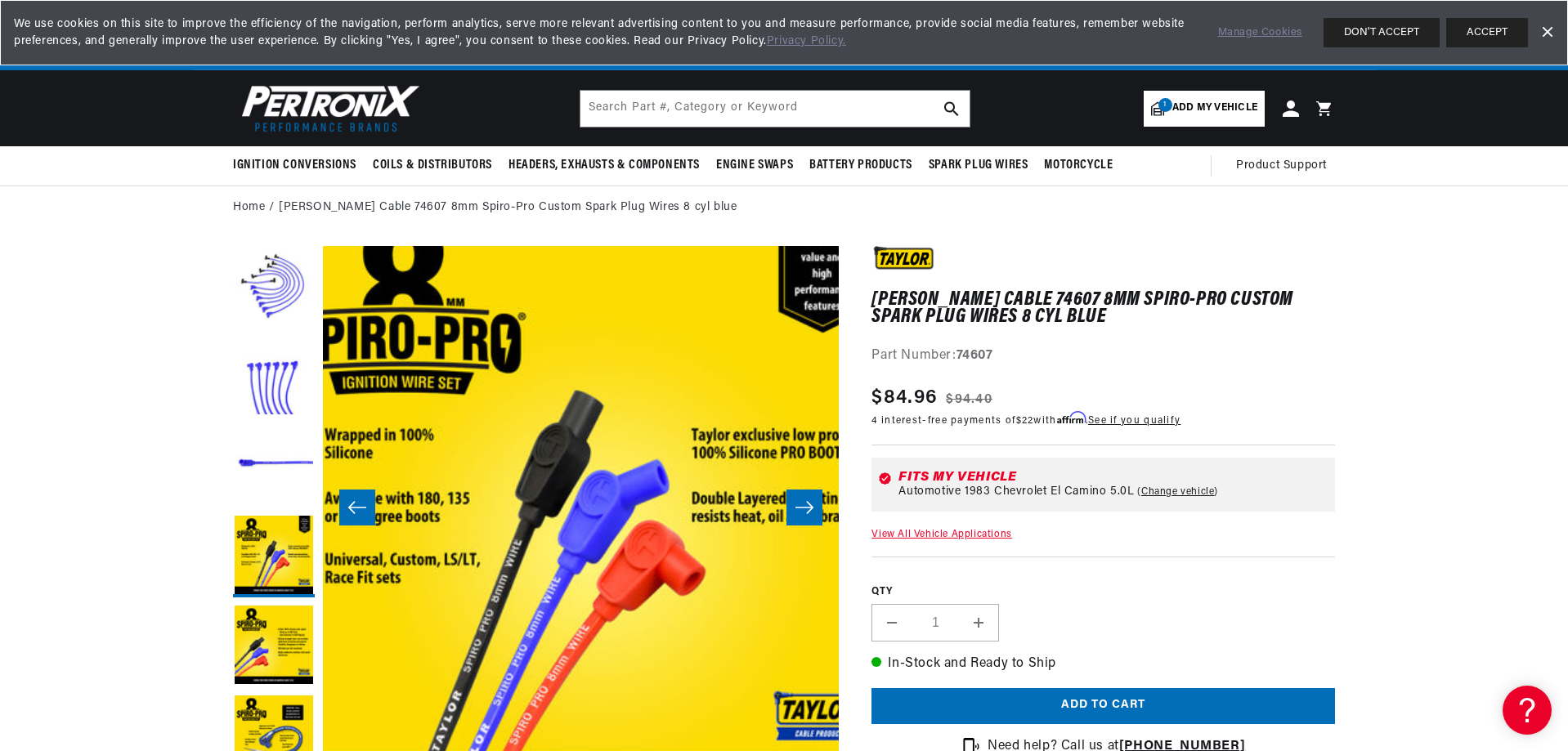
scroll to position [0, 0]
click at [264, 627] on button "Load image 5 in gallery view" at bounding box center [274, 647] width 82 height 82
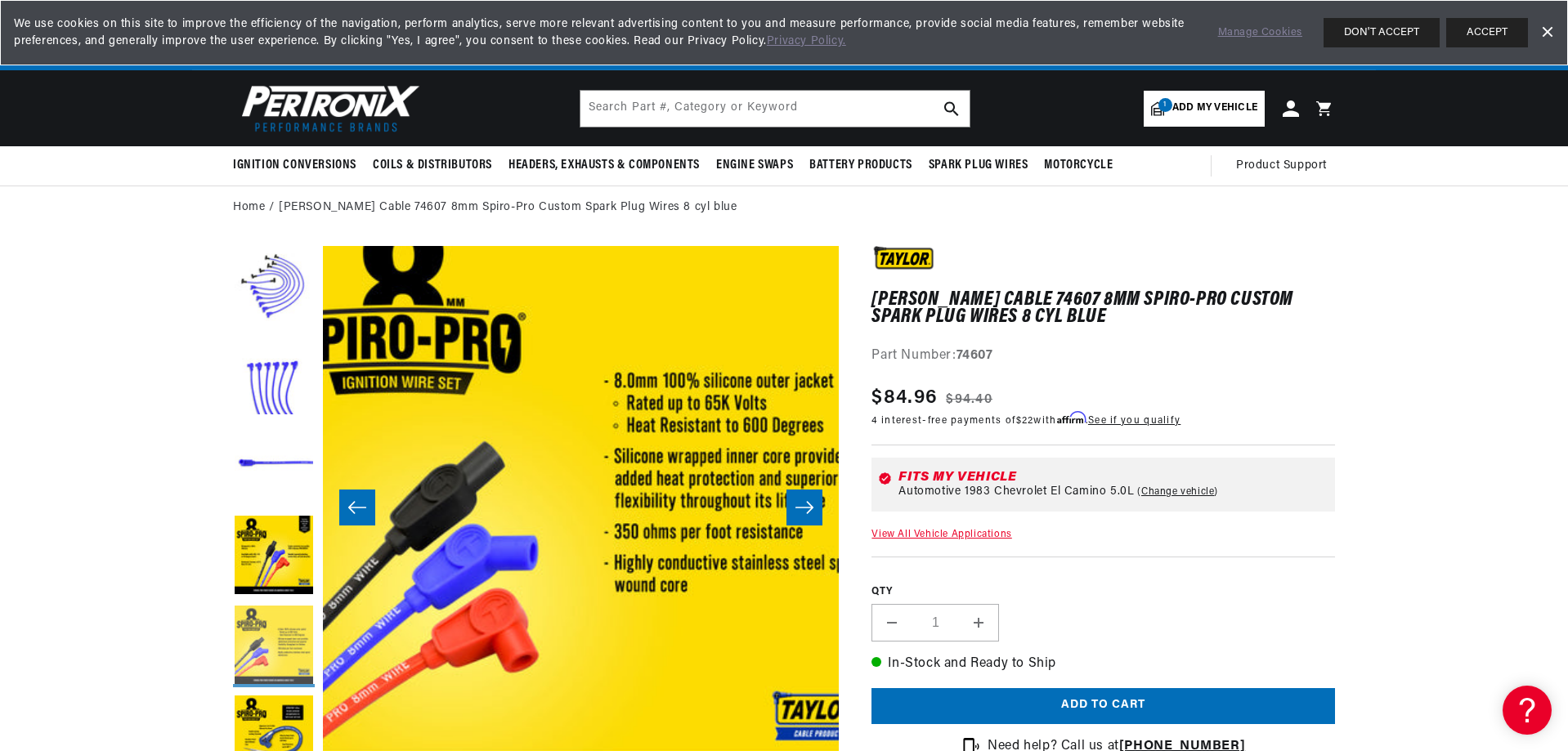
scroll to position [0, 874]
click at [264, 728] on button "Load image 6 in gallery view" at bounding box center [274, 737] width 82 height 82
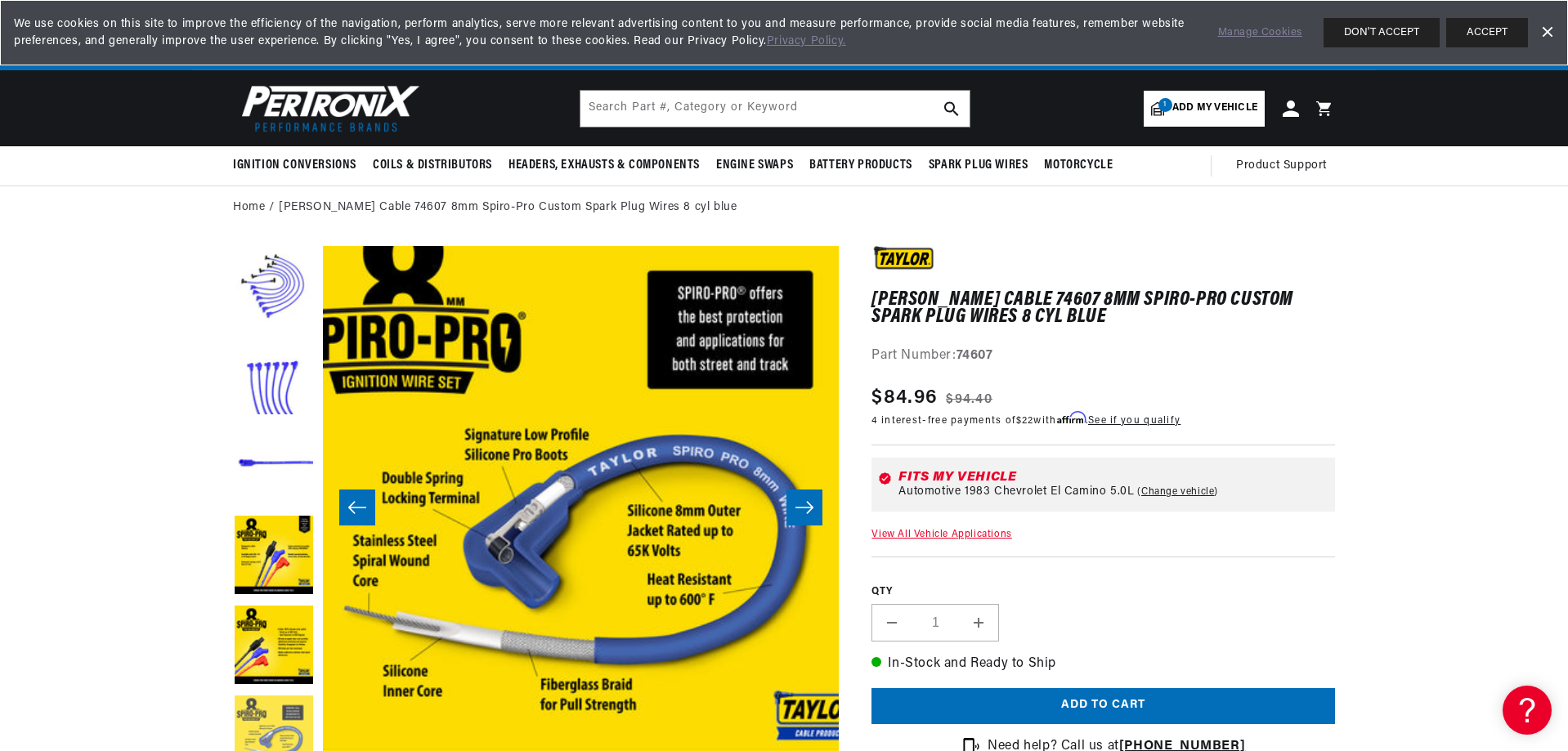
scroll to position [0, 1749]
